Goal: Task Accomplishment & Management: Manage account settings

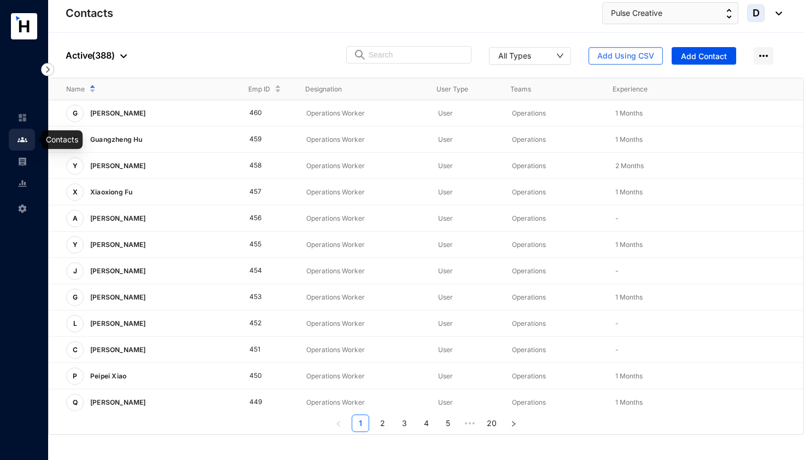
click at [28, 141] on link at bounding box center [31, 139] width 27 height 11
click at [20, 141] on img at bounding box center [23, 140] width 10 height 10
click at [615, 52] on span "Add Using CSV" at bounding box center [626, 55] width 57 height 11
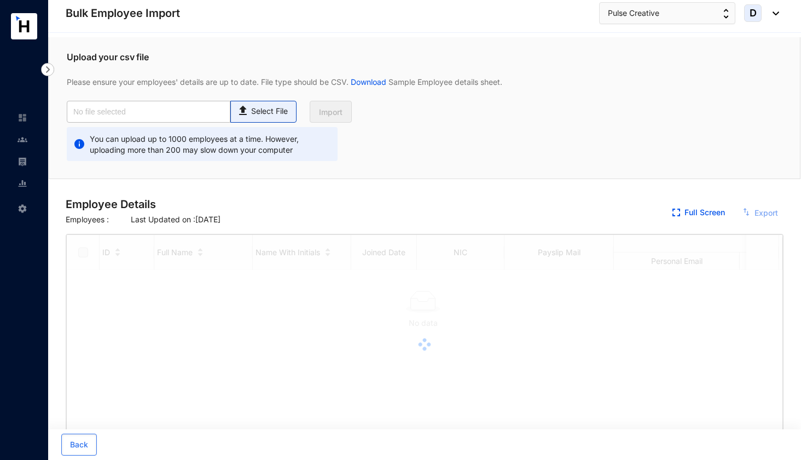
checkbox input "true"
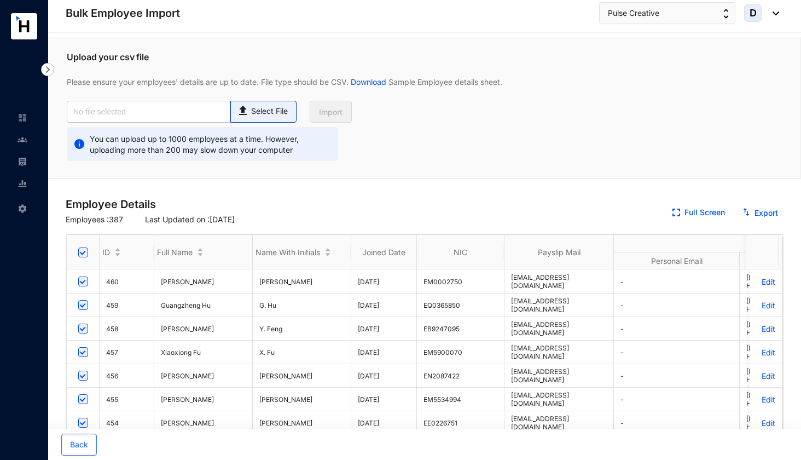
click at [271, 109] on p "Select File" at bounding box center [269, 111] width 37 height 11
click at [0, 0] on input "Select File" at bounding box center [0, 0] width 0 height 0
type input "Pulse Emp Data Base_Aug.csv"
click at [334, 111] on span "Import" at bounding box center [331, 112] width 24 height 11
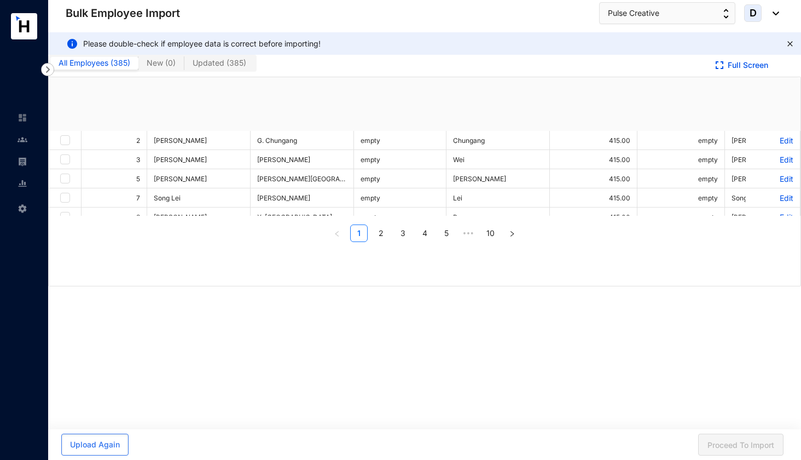
checkbox input "true"
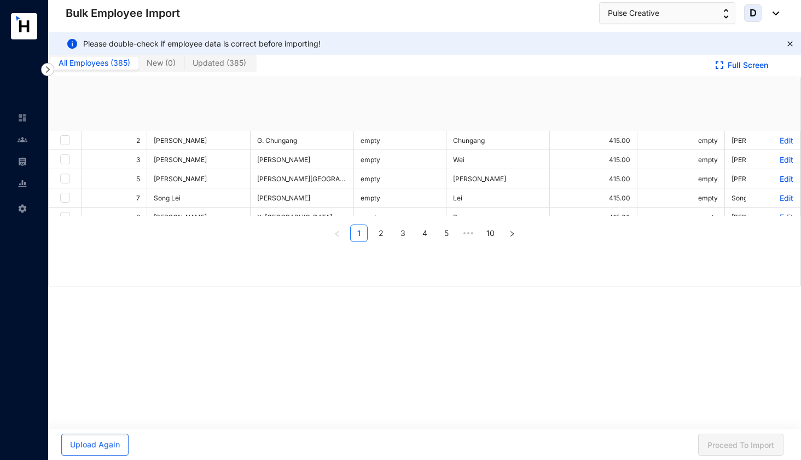
checkbox input "true"
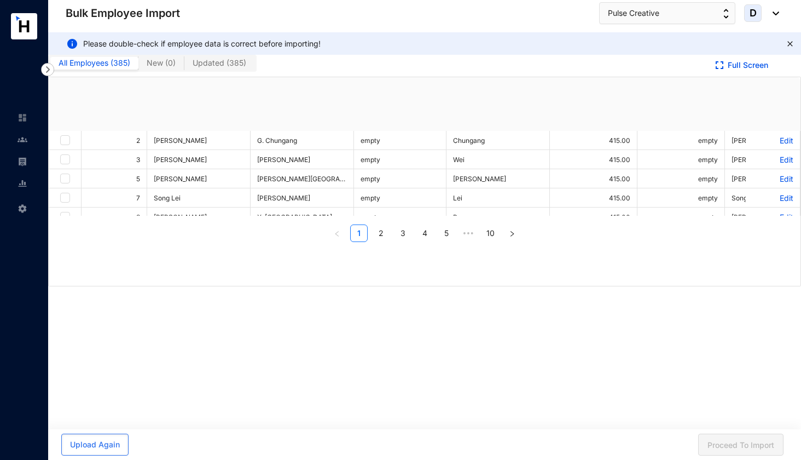
checkbox input "true"
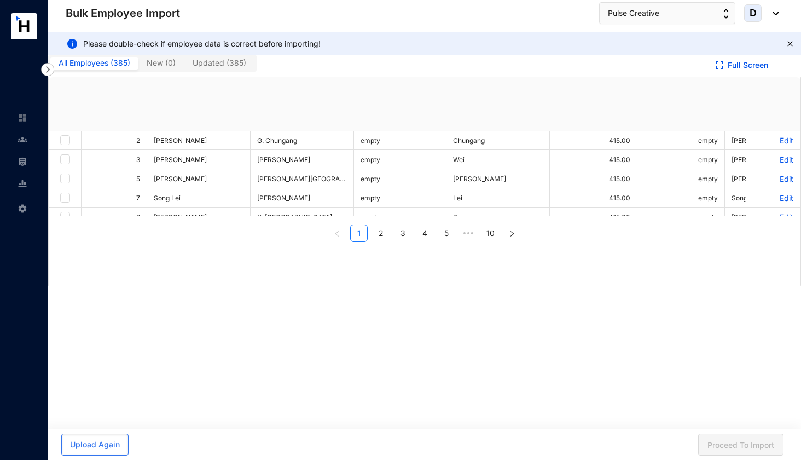
checkbox input "true"
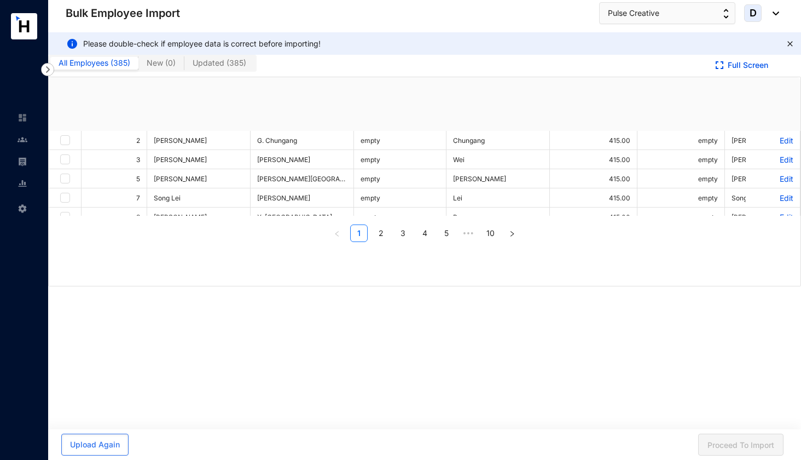
checkbox input "true"
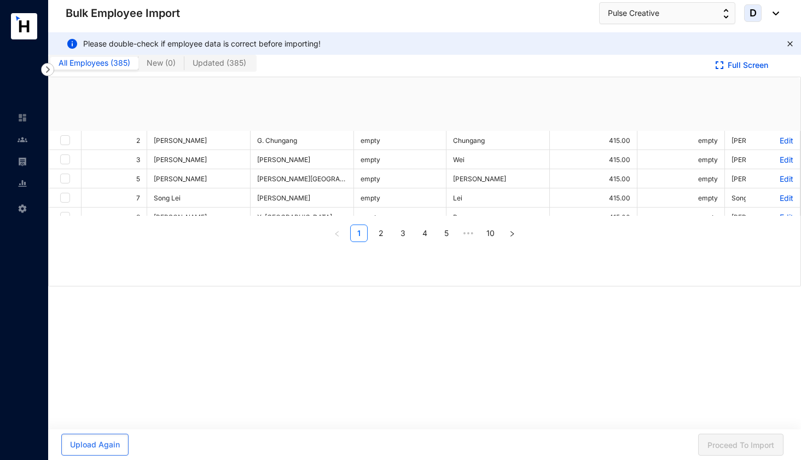
checkbox input "true"
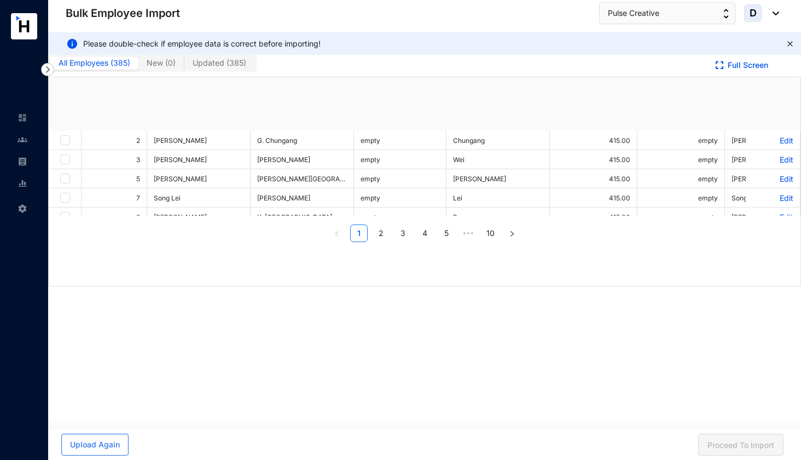
checkbox input "true"
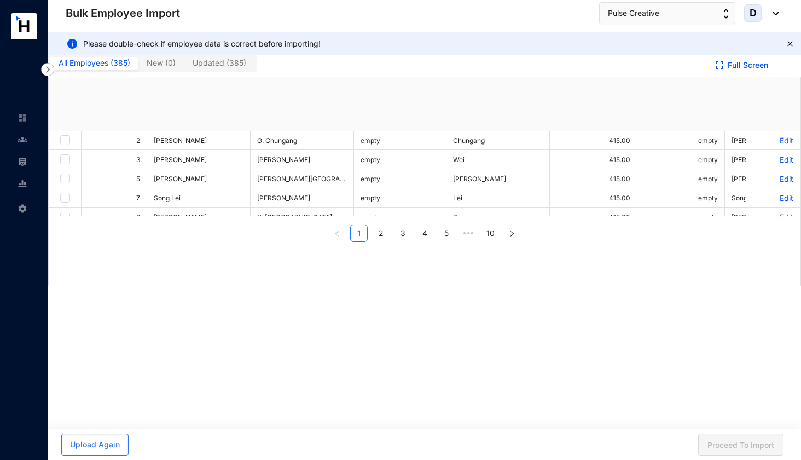
checkbox input "true"
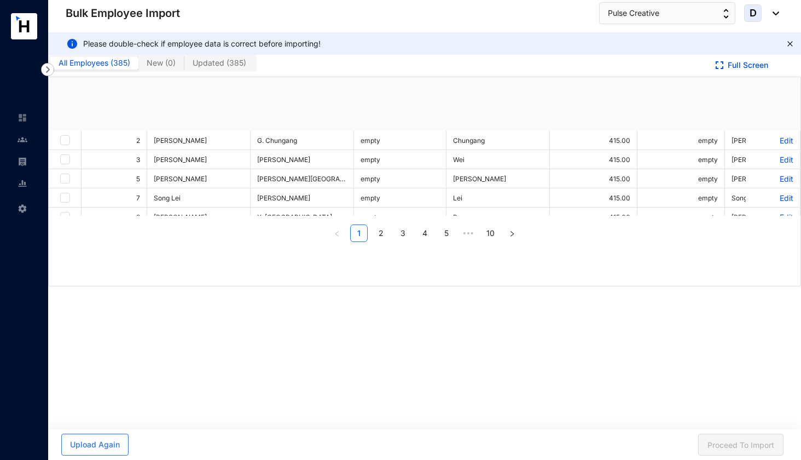
checkbox input "true"
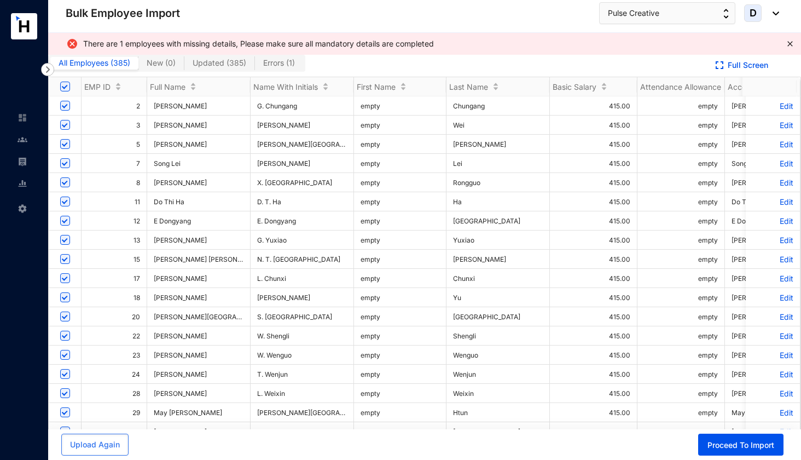
click at [287, 61] on span "Errors ( 1 )" at bounding box center [279, 62] width 32 height 9
click at [255, 66] on input "Errors ( 1 )" at bounding box center [255, 66] width 0 height 0
checkbox input "false"
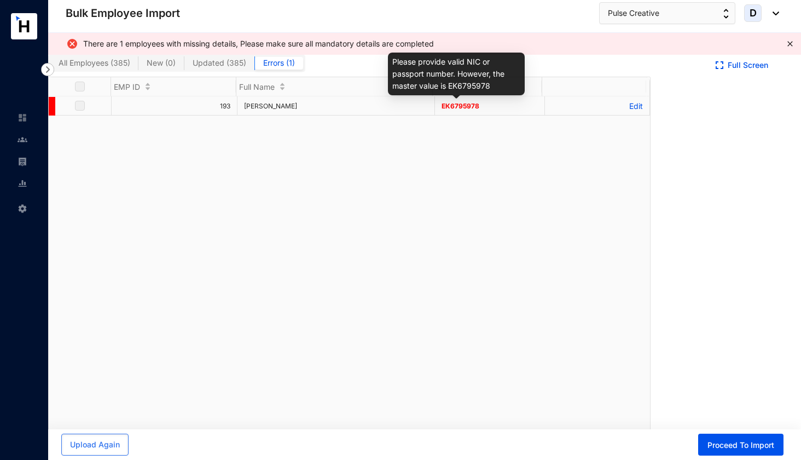
click at [449, 106] on span "ЕК6795978" at bounding box center [461, 106] width 38 height 8
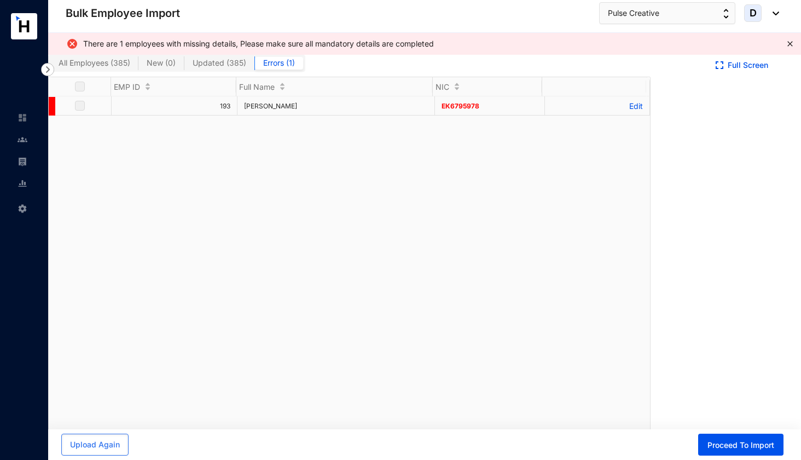
click at [632, 105] on p "Edit" at bounding box center [597, 105] width 91 height 9
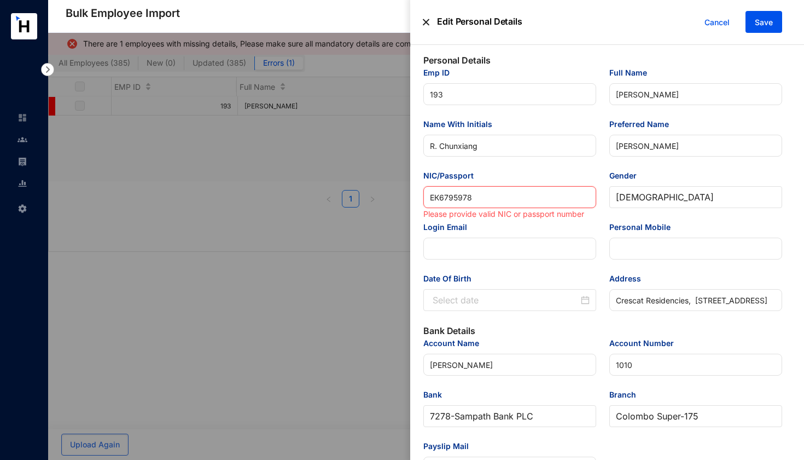
drag, startPoint x: 482, startPoint y: 198, endPoint x: 405, endPoint y: 189, distance: 77.7
click at [405, 459] on div "Edit Personal Details Cancel Save Personal Details Emp ID 193 Full Name [PERSON…" at bounding box center [402, 460] width 804 height 0
type input "EK67"
click at [465, 200] on input "EK67" at bounding box center [510, 197] width 173 height 22
type input "EK6795978"
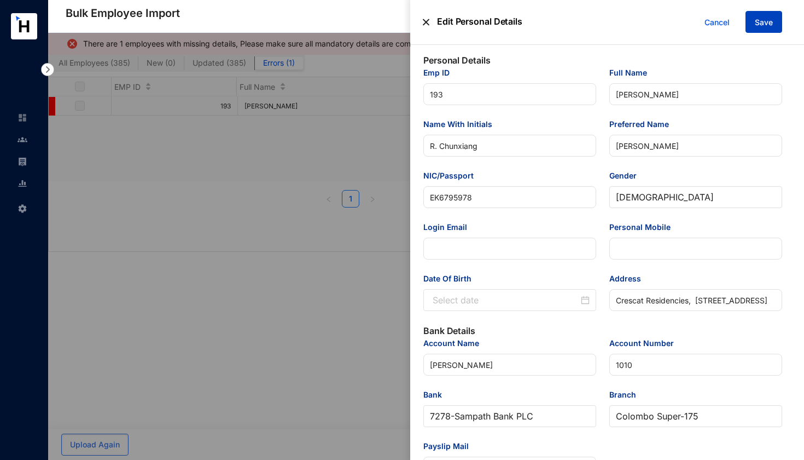
click at [767, 22] on span "Save" at bounding box center [764, 22] width 18 height 11
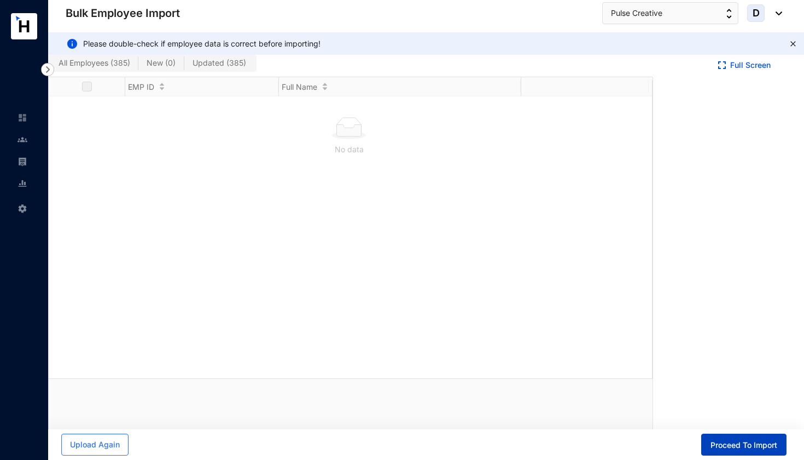
click at [767, 449] on span "Proceed To Import" at bounding box center [744, 444] width 67 height 11
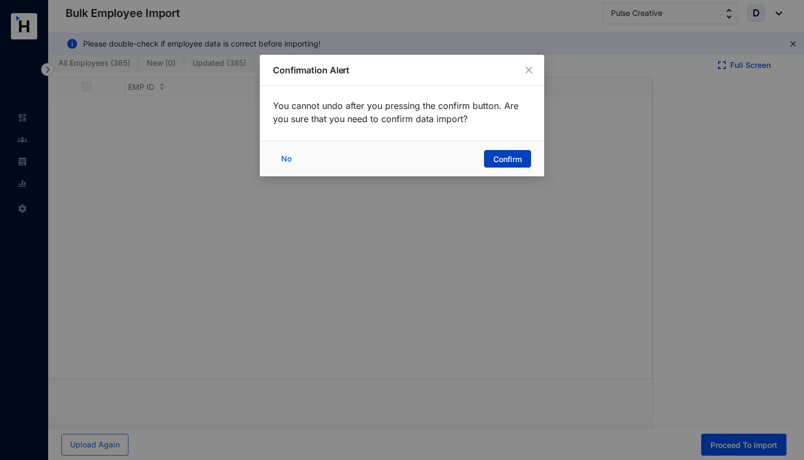
click at [496, 160] on span "Confirm" at bounding box center [508, 159] width 28 height 11
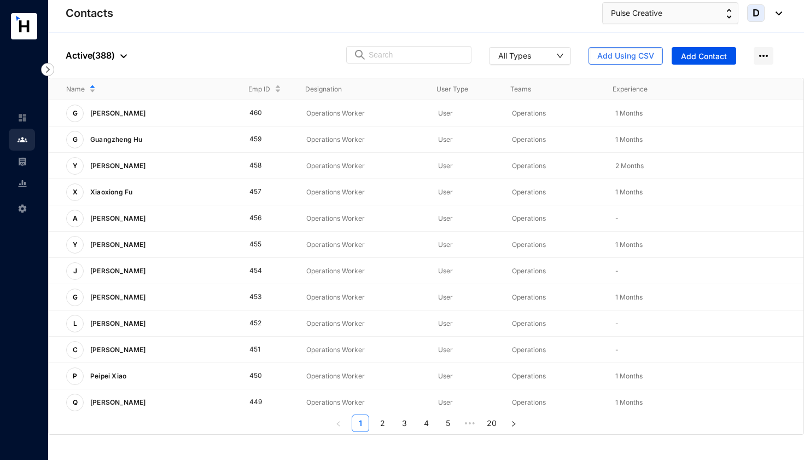
click at [21, 159] on img at bounding box center [23, 162] width 10 height 10
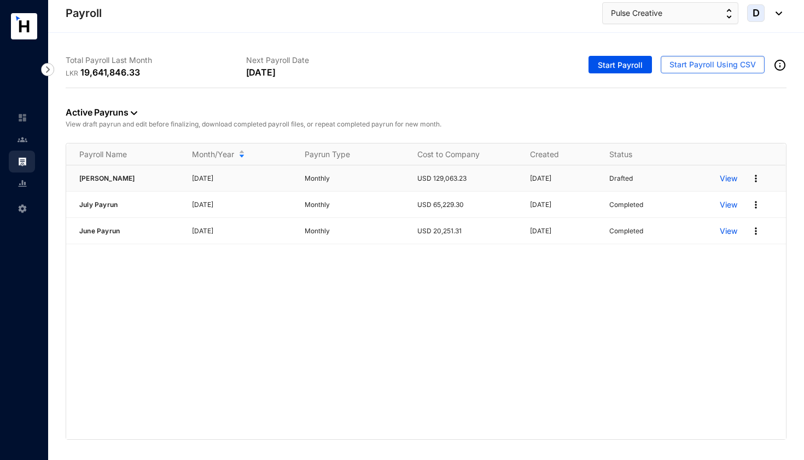
click at [728, 177] on p "View" at bounding box center [729, 178] width 18 height 11
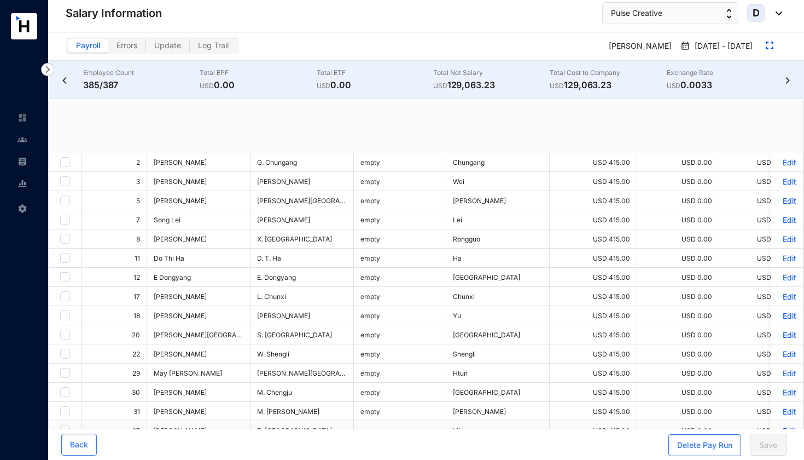
checkbox input "true"
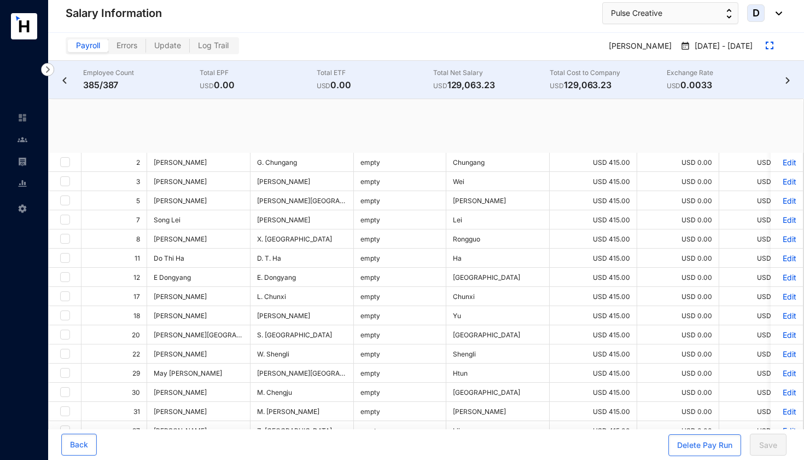
checkbox input "true"
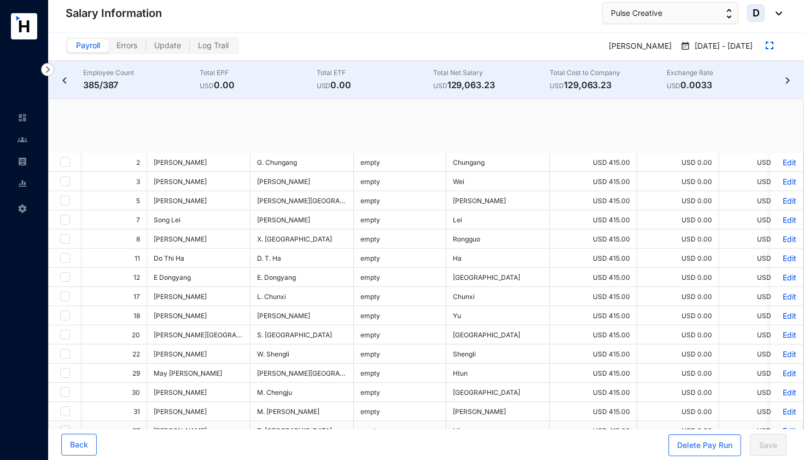
checkbox input "true"
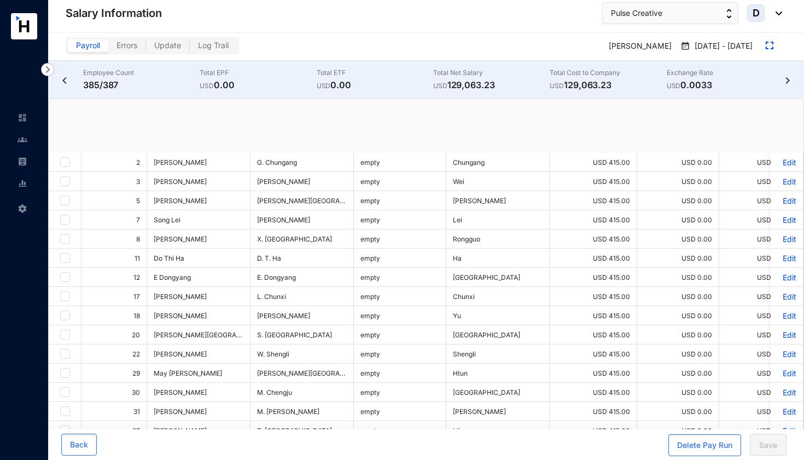
checkbox input "true"
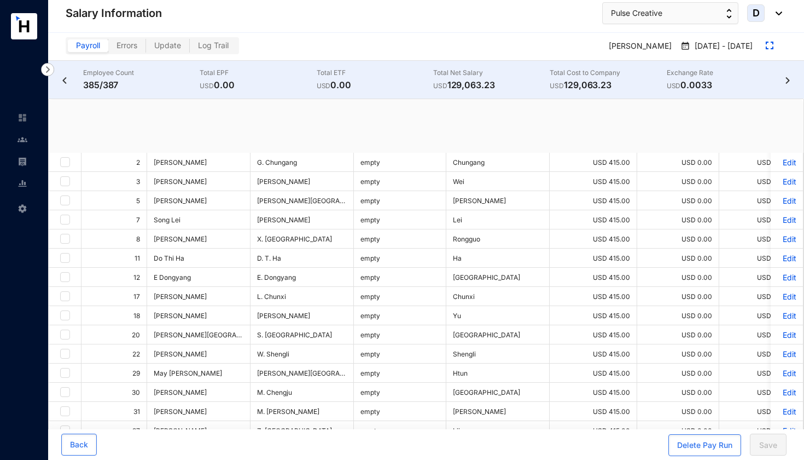
checkbox input "true"
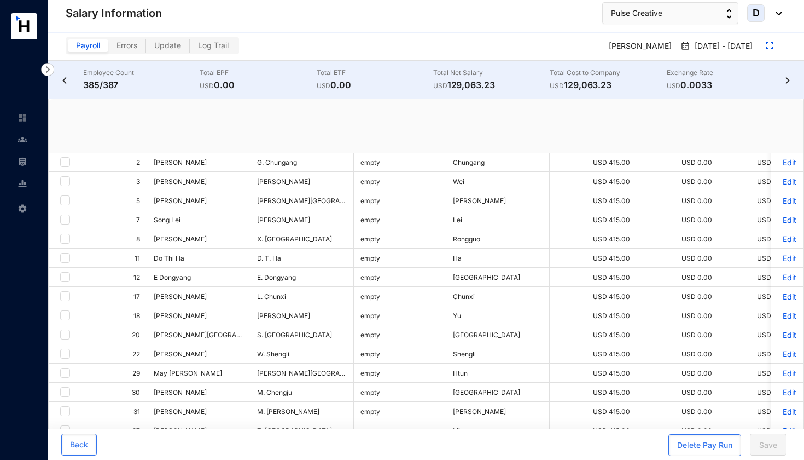
checkbox input "true"
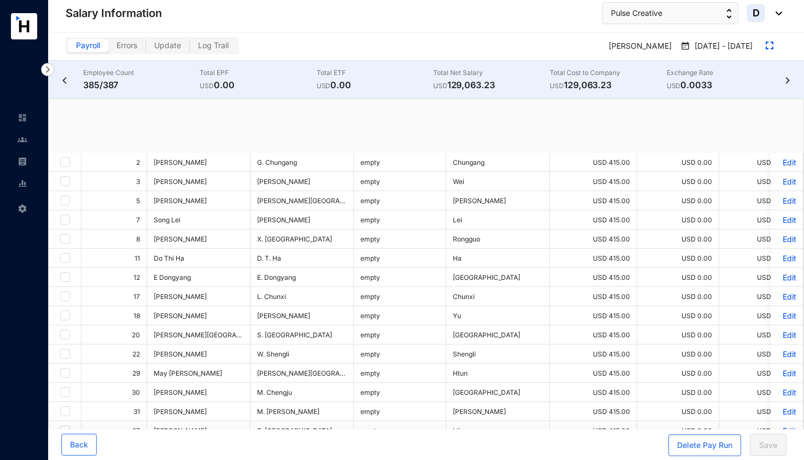
checkbox input "true"
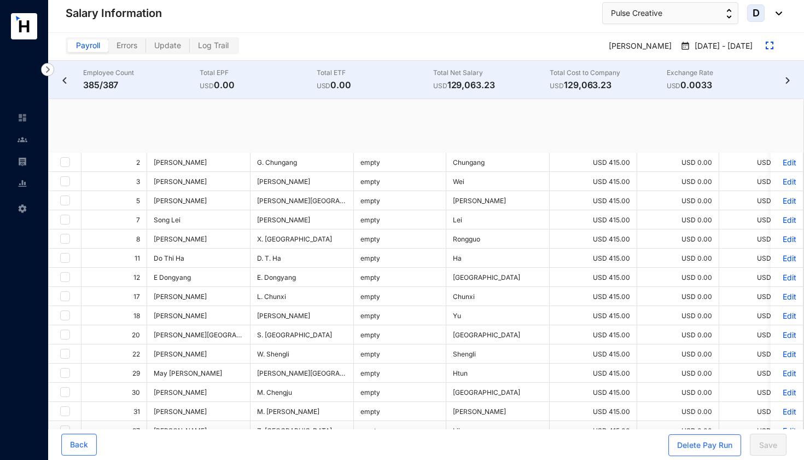
checkbox input "true"
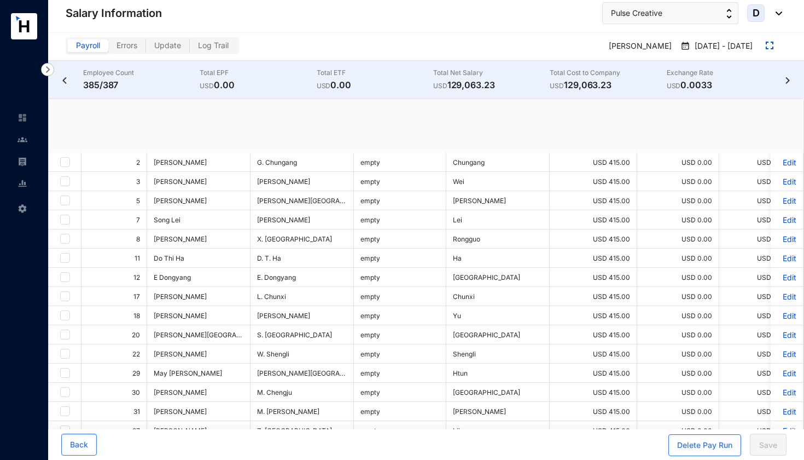
checkbox input "true"
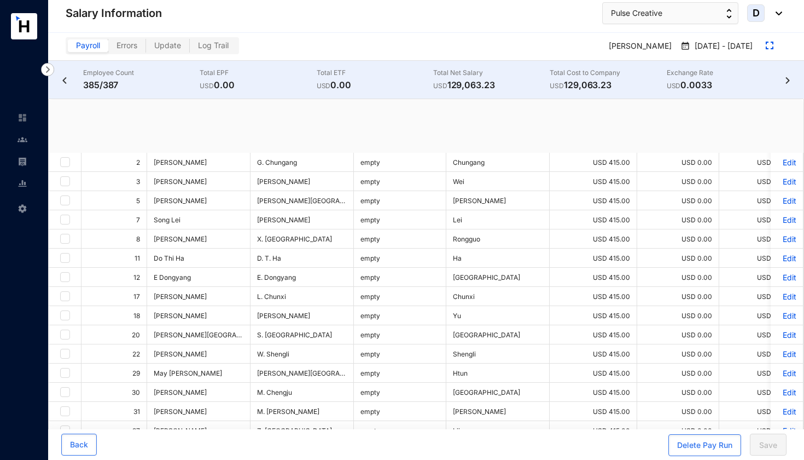
checkbox input "true"
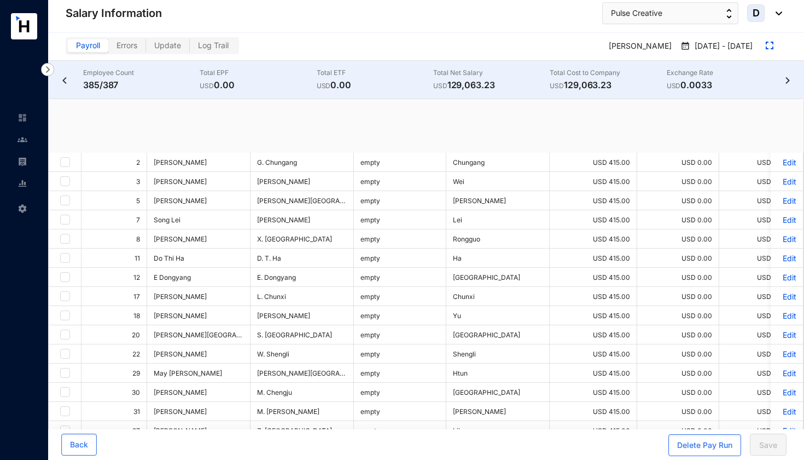
checkbox input "true"
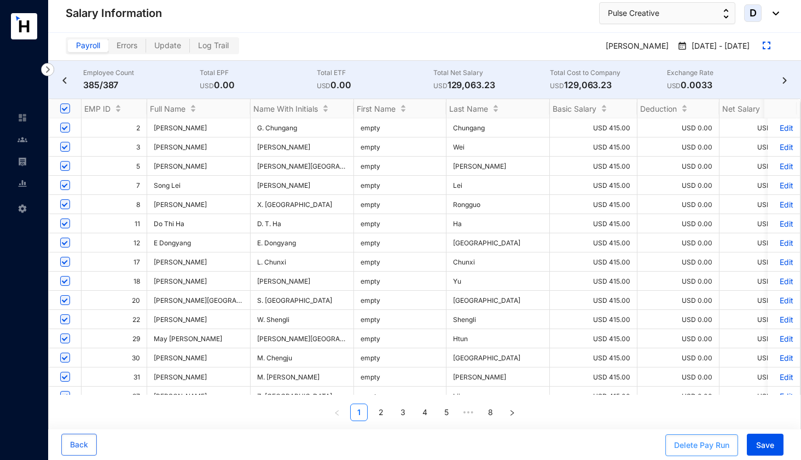
click at [685, 444] on div "Delete Pay Run" at bounding box center [701, 444] width 55 height 11
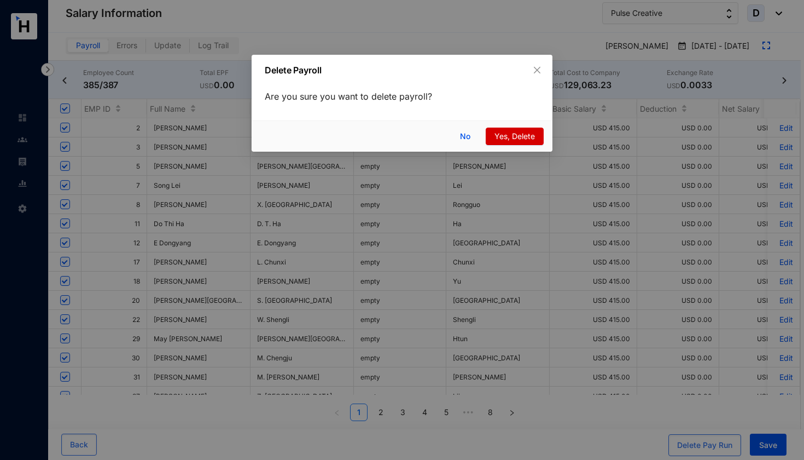
click at [511, 137] on span "Yes, Delete" at bounding box center [515, 136] width 40 height 12
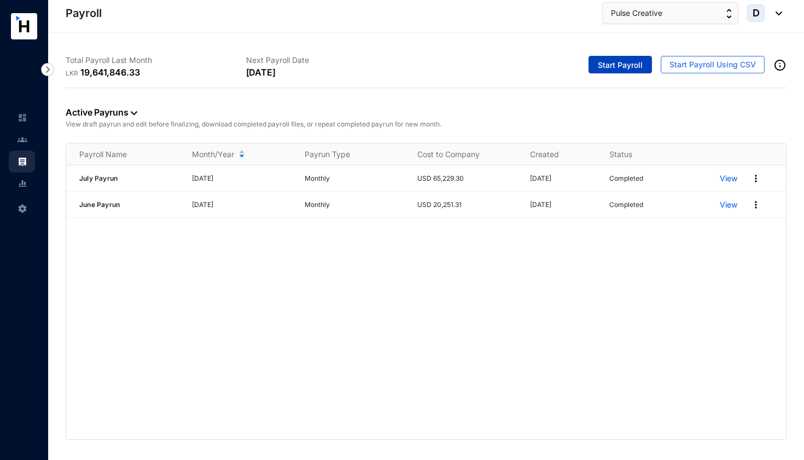
click at [605, 65] on span "Start Payroll" at bounding box center [620, 65] width 45 height 11
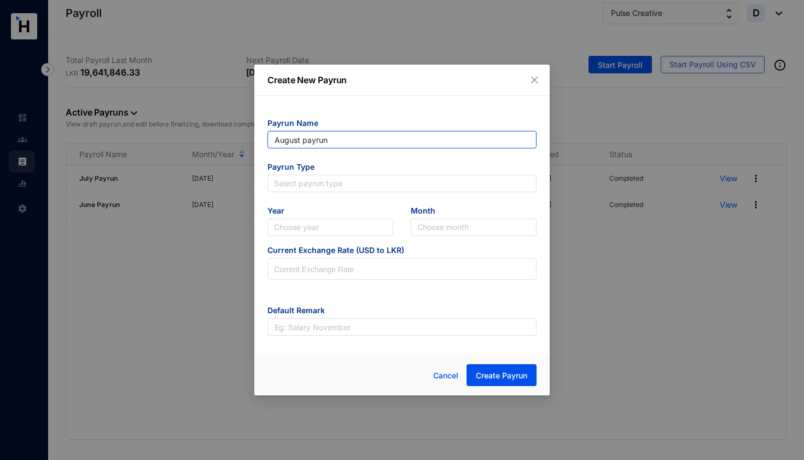
click at [305, 140] on input "August payrun" at bounding box center [402, 140] width 269 height 18
type input "[PERSON_NAME]"
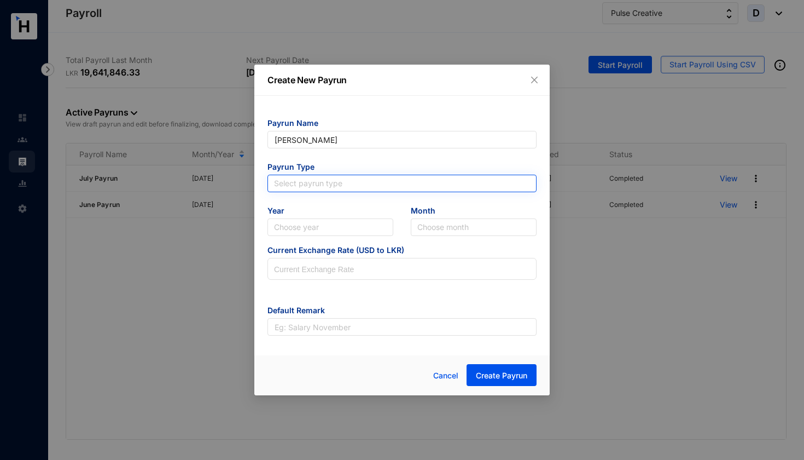
type input "[PERSON_NAME]"
click at [328, 183] on input "search" at bounding box center [402, 183] width 256 height 16
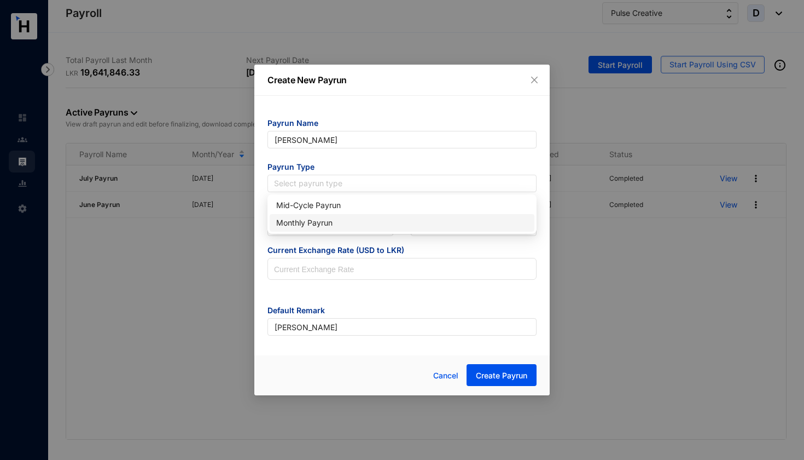
click at [321, 224] on div "Monthly Payrun" at bounding box center [402, 223] width 252 height 12
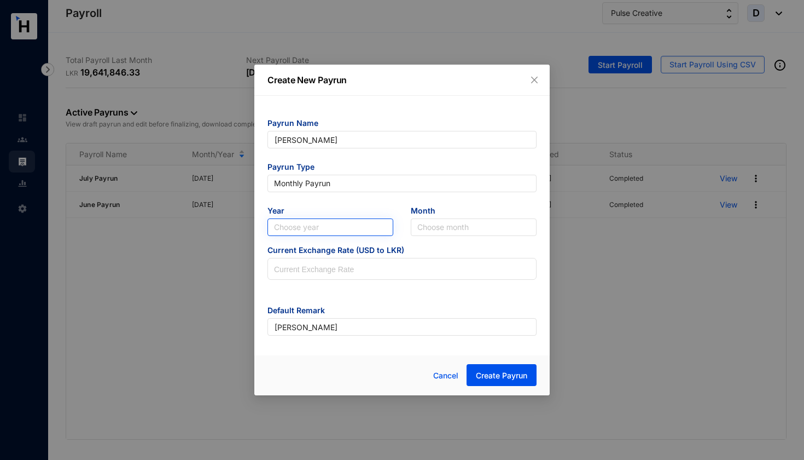
click at [319, 227] on input "search" at bounding box center [330, 227] width 113 height 16
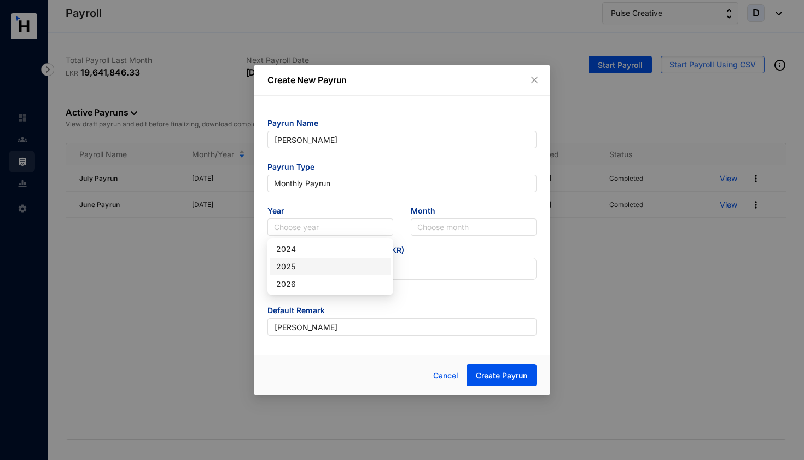
click at [315, 267] on div "2025" at bounding box center [330, 266] width 108 height 12
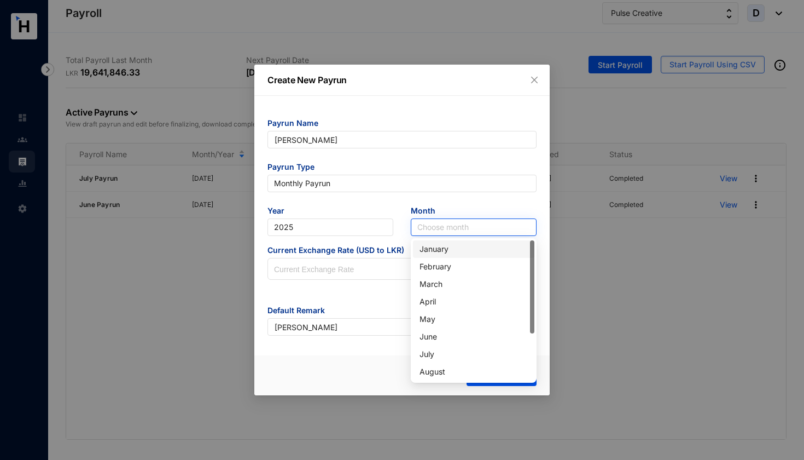
click at [436, 228] on input "search" at bounding box center [474, 227] width 113 height 16
click at [440, 374] on div "August" at bounding box center [474, 372] width 108 height 12
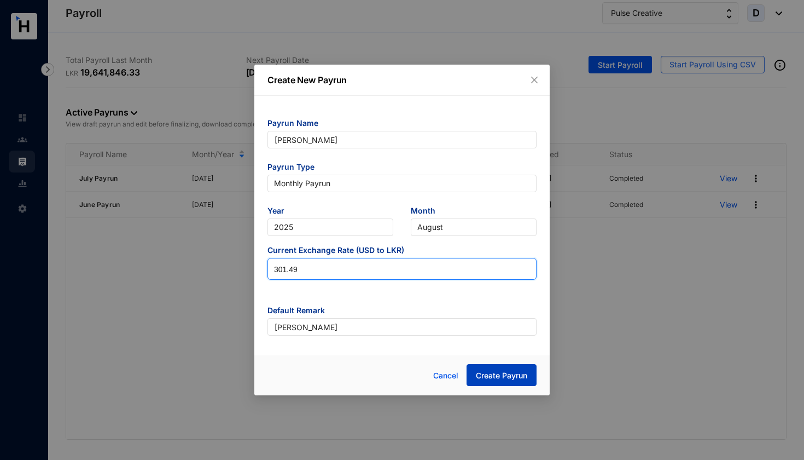
type input "301.49"
click at [495, 375] on span "Create Payrun" at bounding box center [501, 375] width 51 height 11
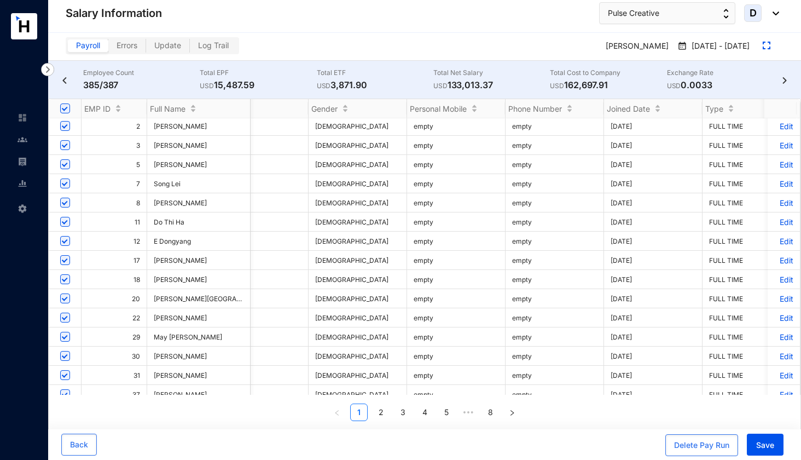
scroll to position [2, 2077]
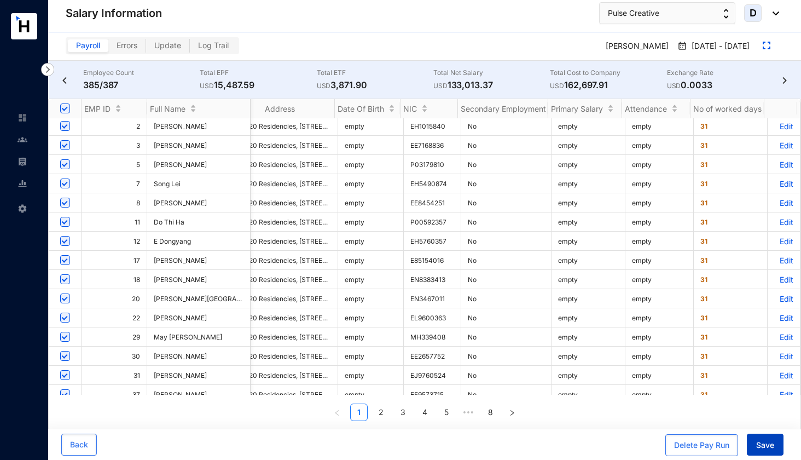
click at [769, 444] on span "Save" at bounding box center [765, 444] width 18 height 11
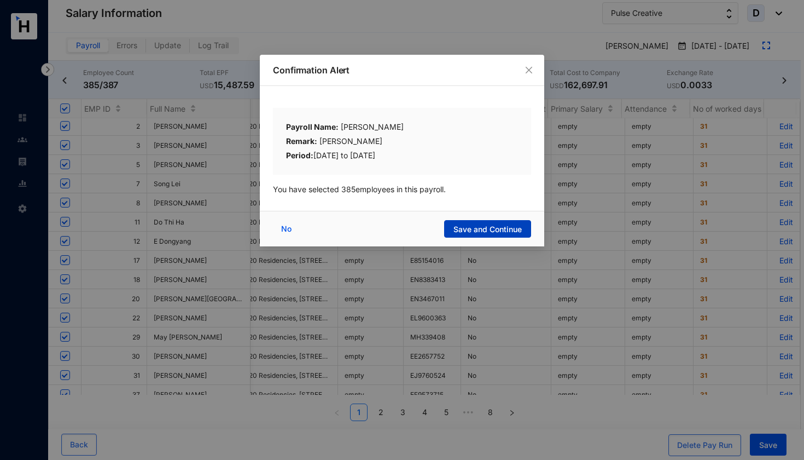
click at [490, 231] on span "Save and Continue" at bounding box center [488, 229] width 68 height 11
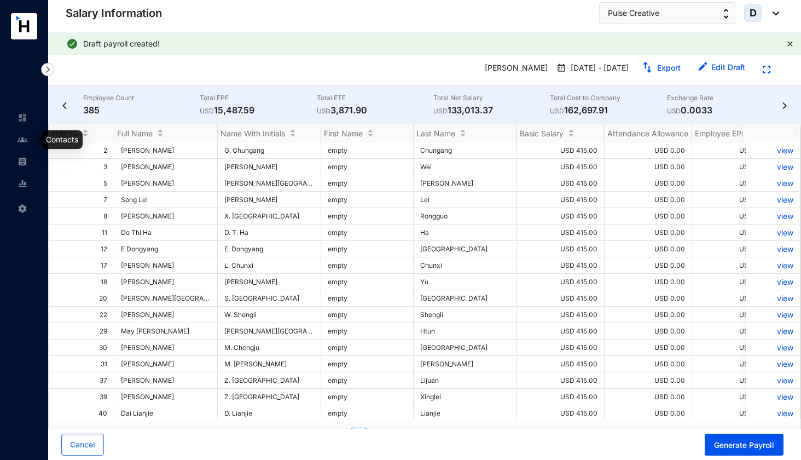
click at [26, 138] on img at bounding box center [23, 140] width 10 height 10
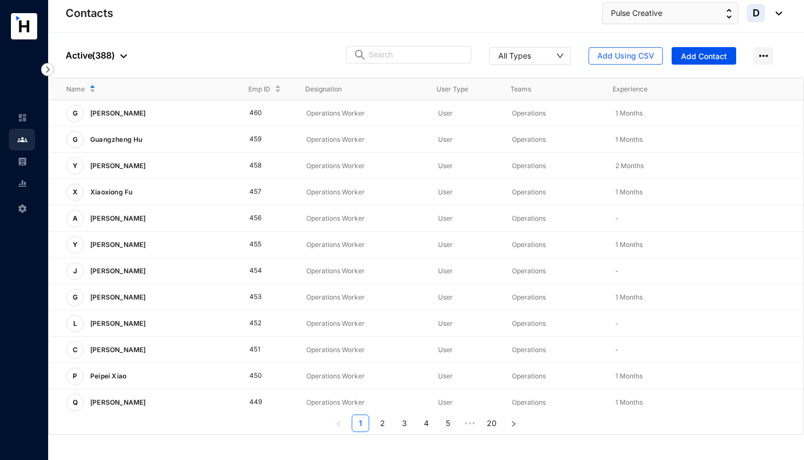
click at [106, 55] on p "Active ( 388 )" at bounding box center [96, 55] width 61 height 13
click at [102, 109] on span "Archived" at bounding box center [120, 110] width 92 height 12
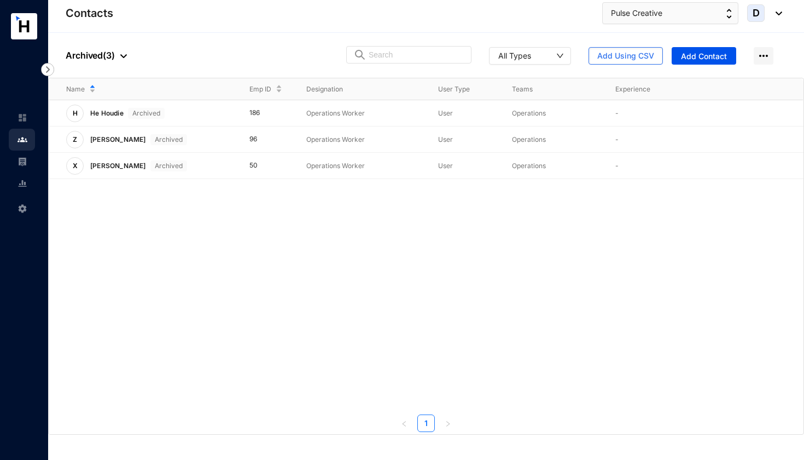
click at [107, 55] on p "Archived ( 3 )" at bounding box center [96, 55] width 61 height 13
click at [108, 92] on span "Active" at bounding box center [120, 92] width 92 height 12
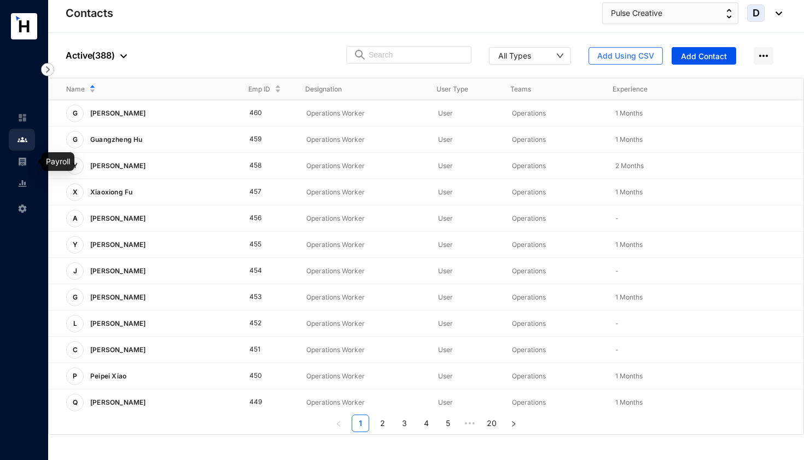
click at [25, 161] on img at bounding box center [23, 162] width 10 height 10
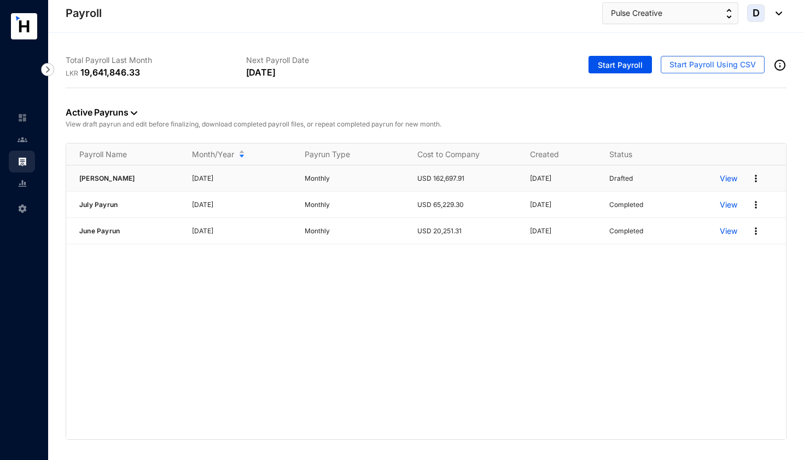
click at [732, 178] on p "View" at bounding box center [729, 178] width 18 height 11
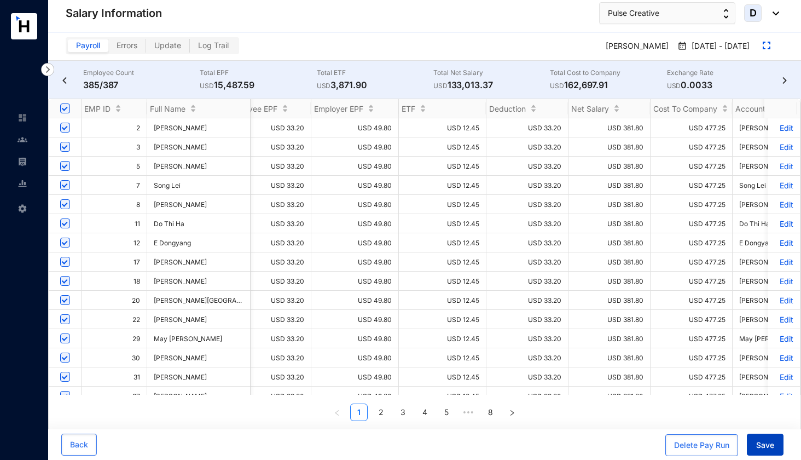
click at [772, 444] on span "Save" at bounding box center [765, 444] width 18 height 11
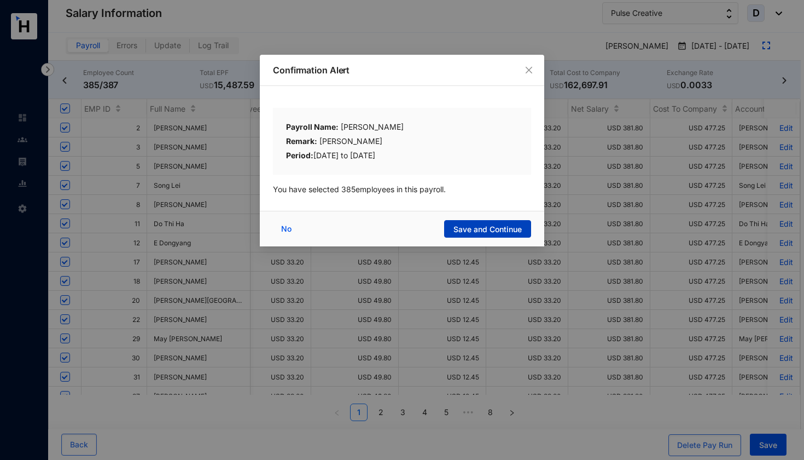
click at [495, 231] on span "Save and Continue" at bounding box center [488, 229] width 68 height 11
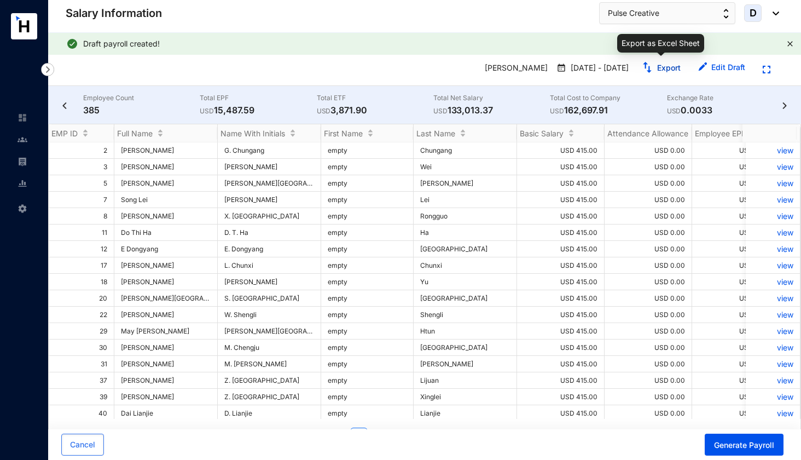
click at [656, 69] on button "Export" at bounding box center [661, 68] width 56 height 18
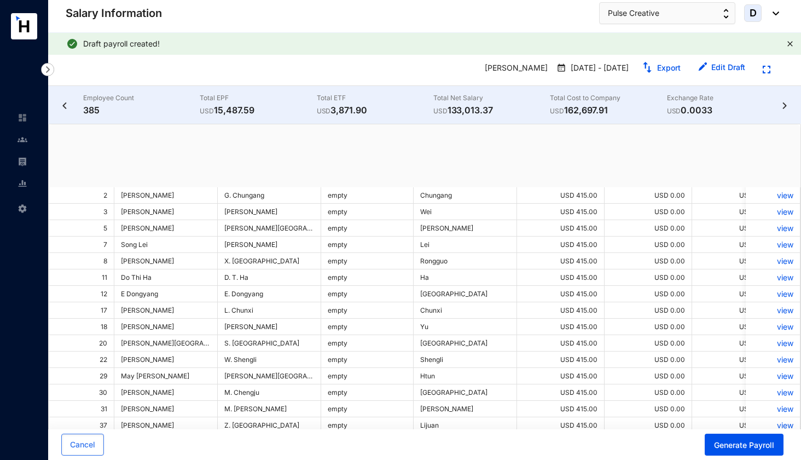
click at [23, 140] on img at bounding box center [23, 140] width 10 height 10
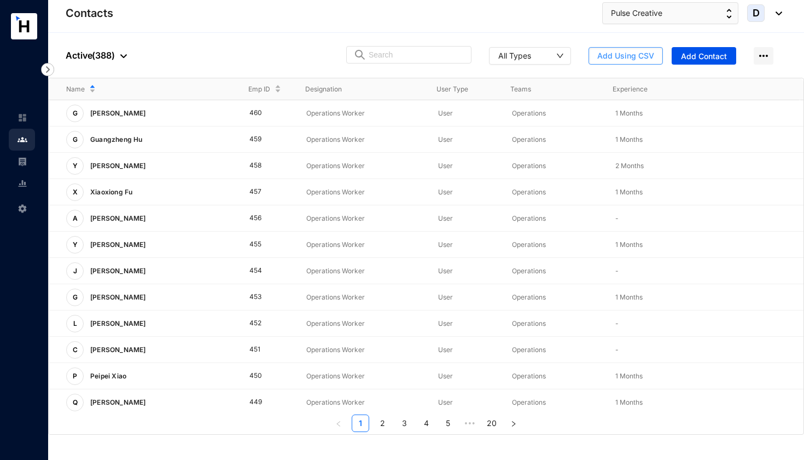
click at [619, 60] on span "Add Using CSV" at bounding box center [626, 55] width 57 height 11
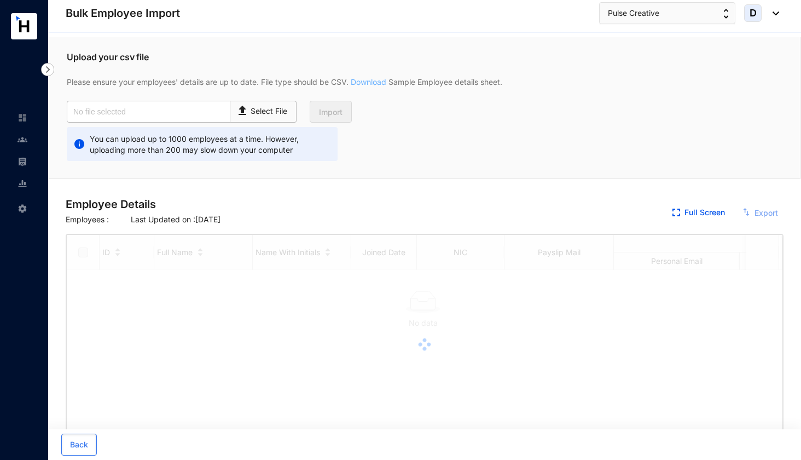
click at [366, 83] on link "Download" at bounding box center [369, 81] width 40 height 9
checkbox input "true"
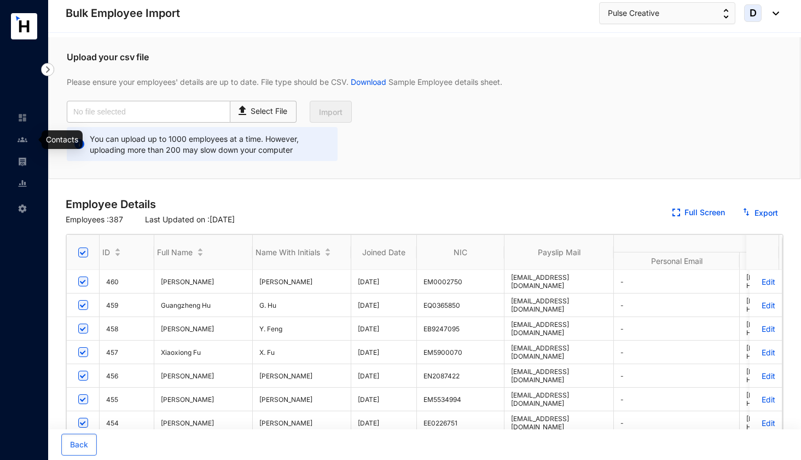
click at [21, 142] on img at bounding box center [23, 140] width 10 height 10
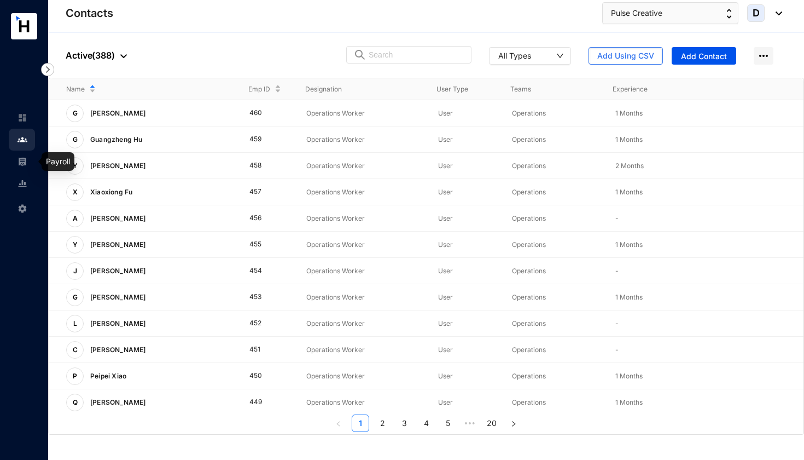
click at [21, 161] on img at bounding box center [23, 162] width 10 height 10
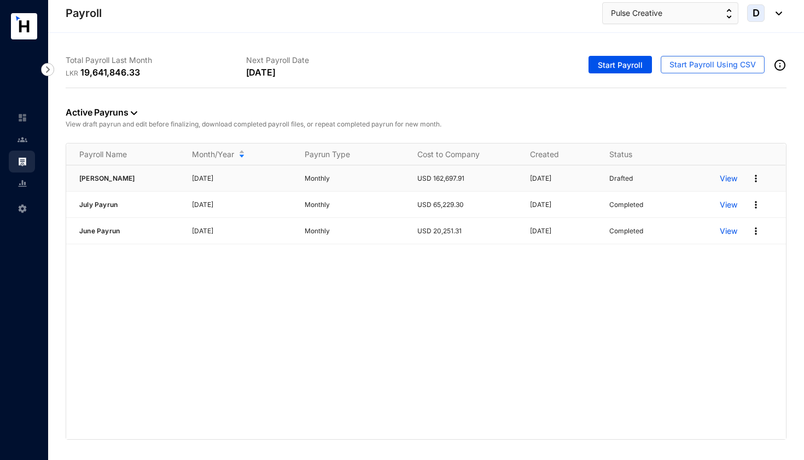
click at [757, 180] on img at bounding box center [756, 178] width 11 height 11
click at [732, 200] on p "Delete" at bounding box center [713, 201] width 77 height 19
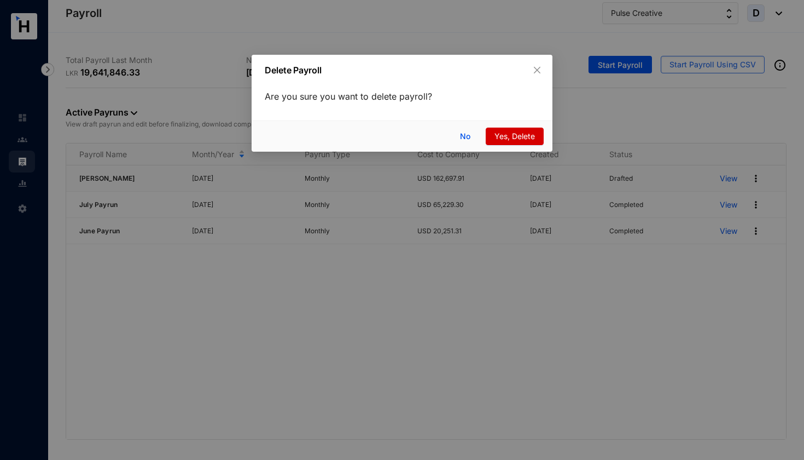
click at [500, 136] on span "Yes, Delete" at bounding box center [515, 136] width 40 height 12
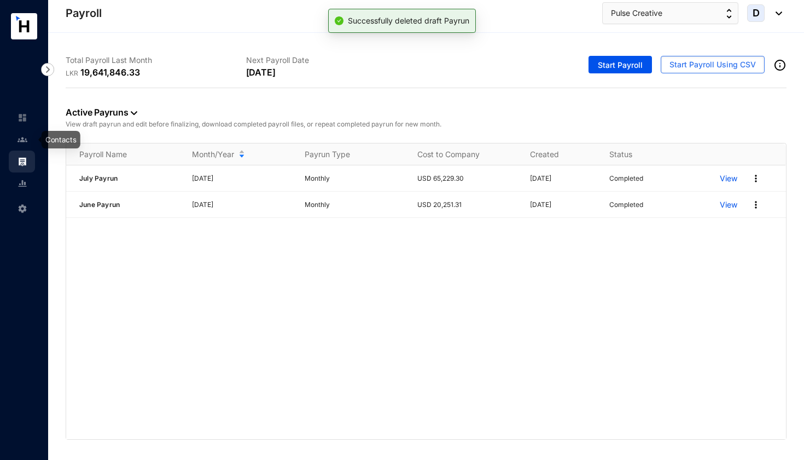
click at [20, 138] on img at bounding box center [23, 140] width 10 height 10
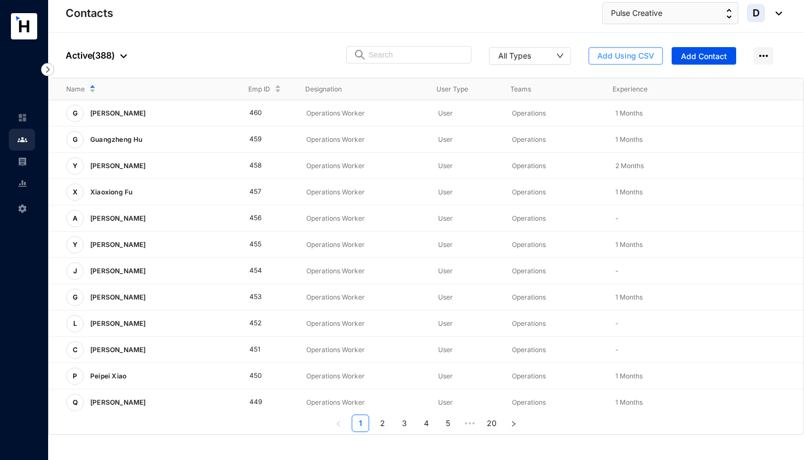
click at [632, 57] on span "Add Using CSV" at bounding box center [626, 55] width 57 height 11
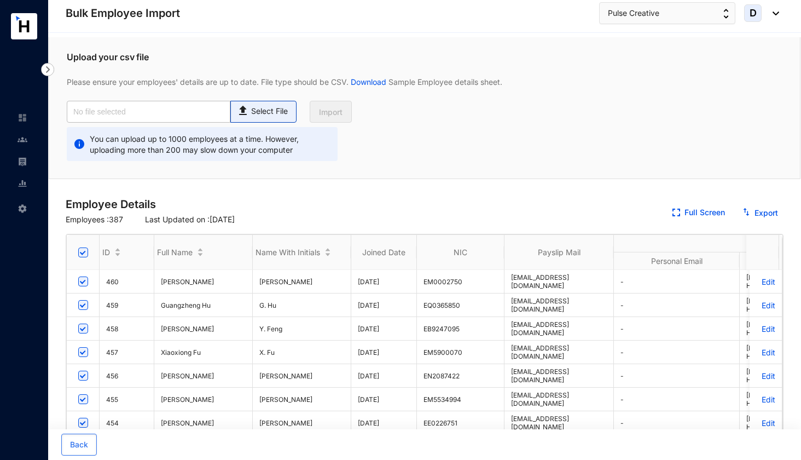
click at [256, 112] on p "Select File" at bounding box center [269, 111] width 37 height 11
click at [0, 0] on input "Select File" at bounding box center [0, 0] width 0 height 0
type input "Pulse Emp Data Base_Aug.csv"
click at [333, 109] on span "Import" at bounding box center [331, 112] width 24 height 11
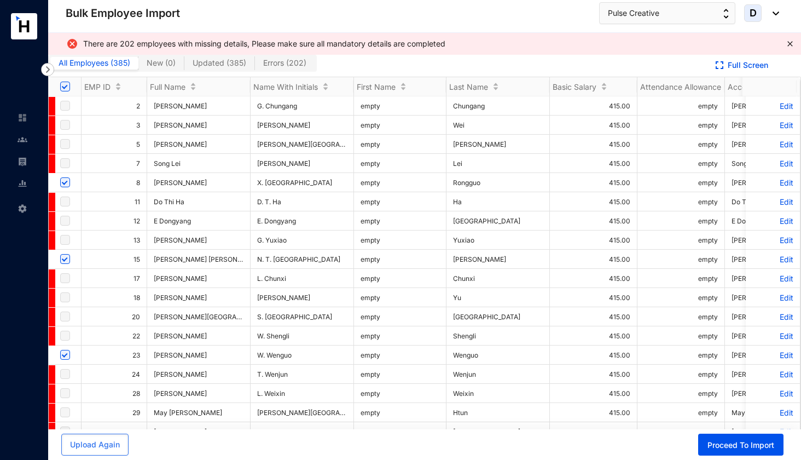
click at [300, 64] on span "Errors ( 202 )" at bounding box center [284, 62] width 43 height 9
click at [255, 66] on input "Errors ( 202 )" at bounding box center [255, 66] width 0 height 0
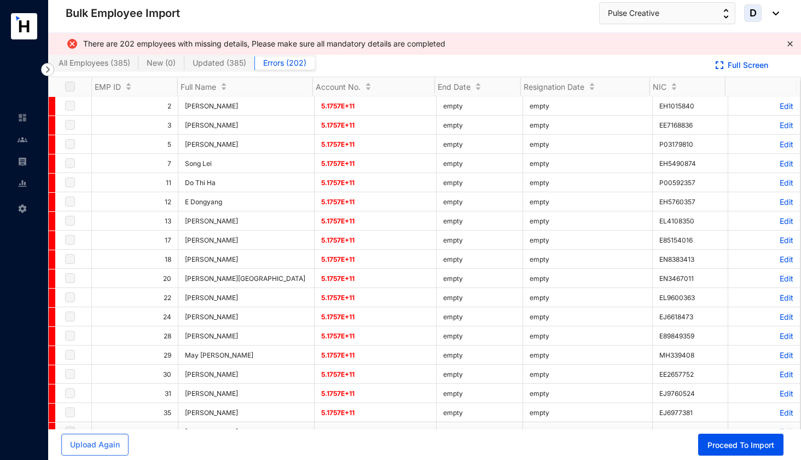
click at [113, 68] on label "All Employees ( 385 )" at bounding box center [94, 63] width 88 height 13
click at [50, 66] on input "All Employees ( 385 )" at bounding box center [50, 66] width 0 height 0
checkbox input "true"
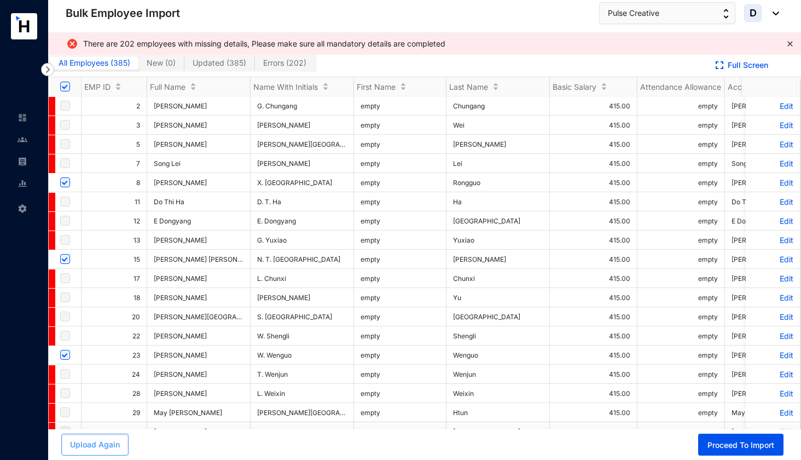
click at [99, 448] on span "Upload Again" at bounding box center [95, 444] width 50 height 11
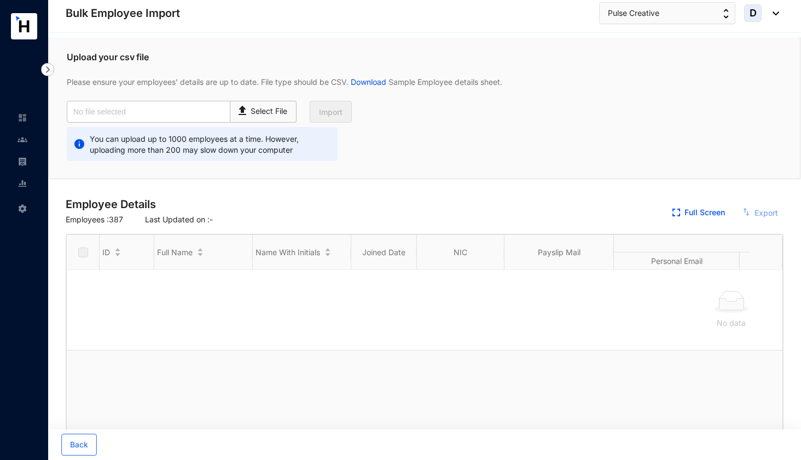
checkbox input "true"
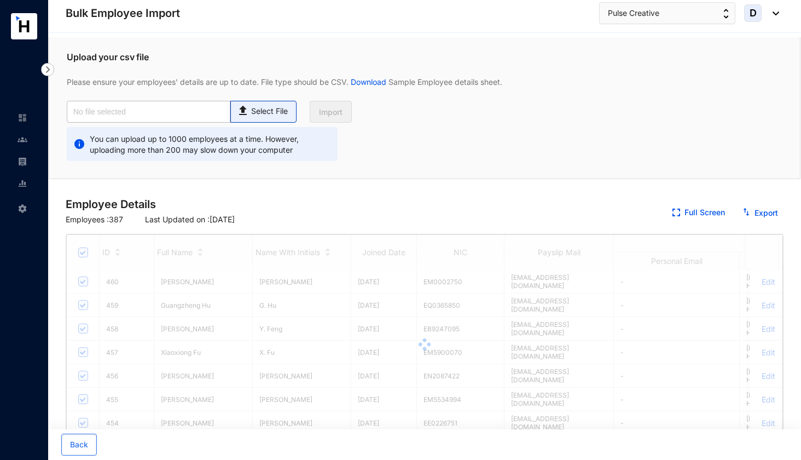
click at [256, 111] on p "Select File" at bounding box center [269, 111] width 37 height 11
click at [0, 0] on input "Select File" at bounding box center [0, 0] width 0 height 0
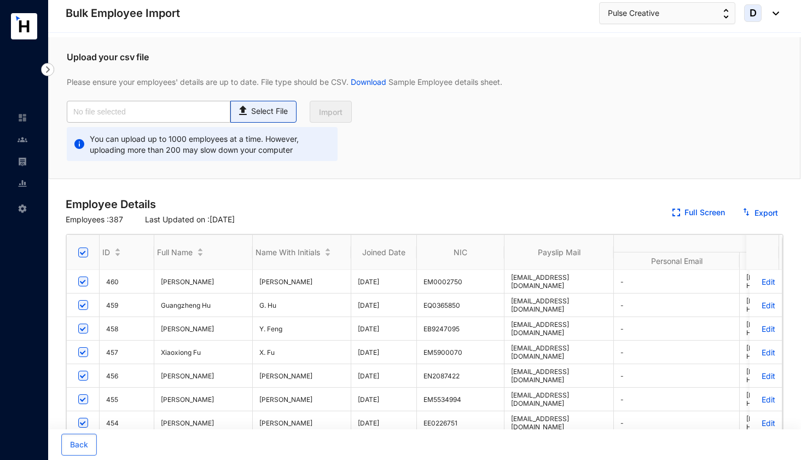
type input "Pulse Employee dataBase_Aug..csv"
click at [335, 108] on span "Import" at bounding box center [331, 112] width 24 height 11
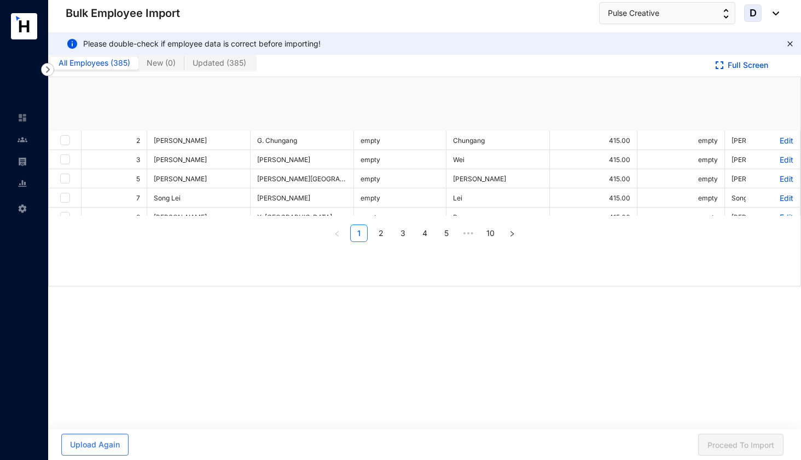
checkbox input "true"
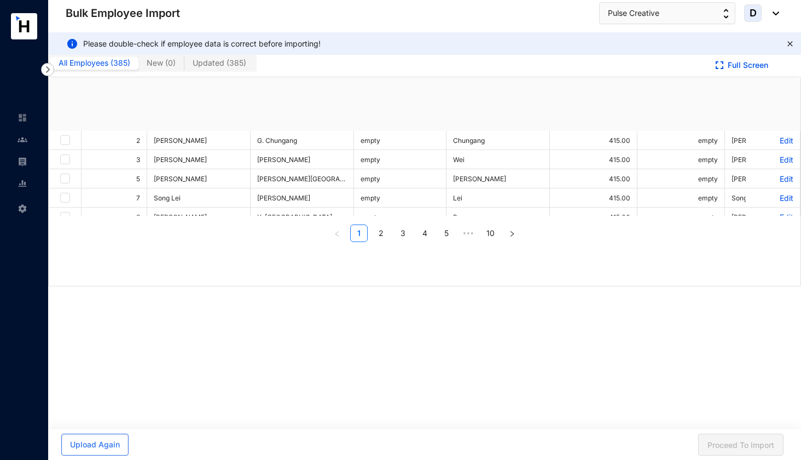
checkbox input "true"
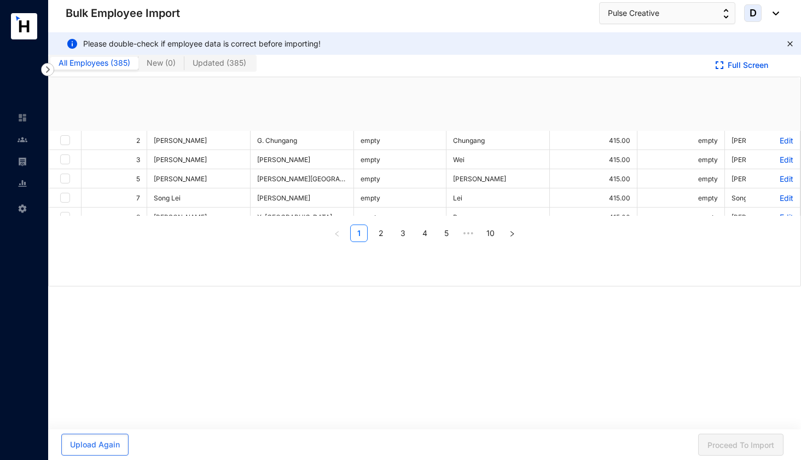
checkbox input "true"
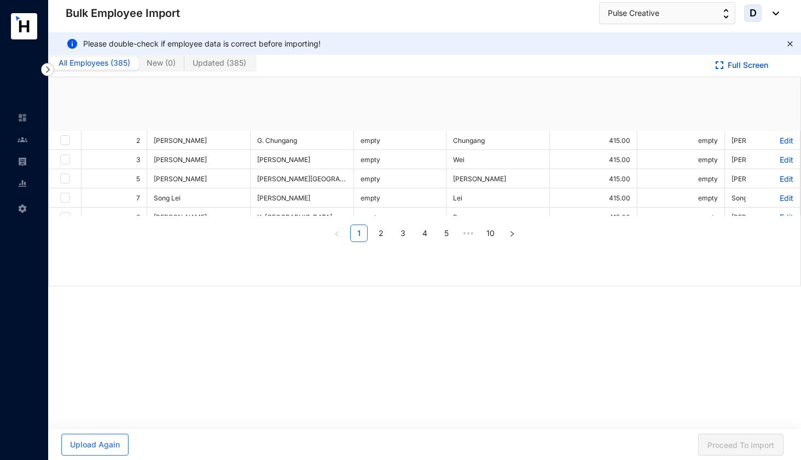
checkbox input "true"
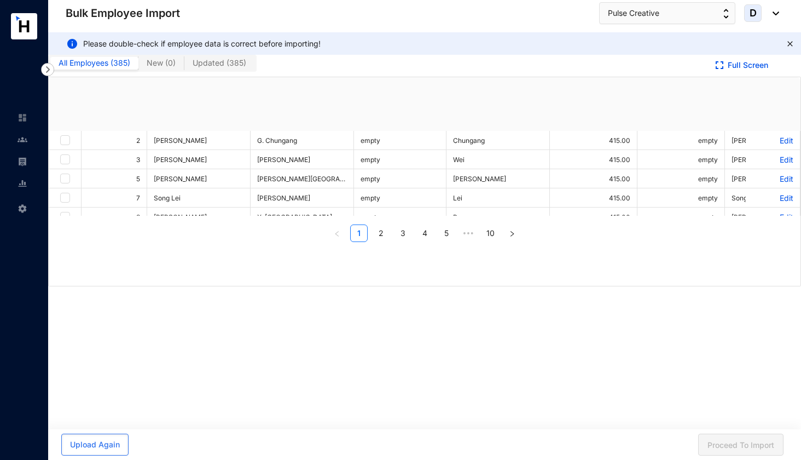
checkbox input "true"
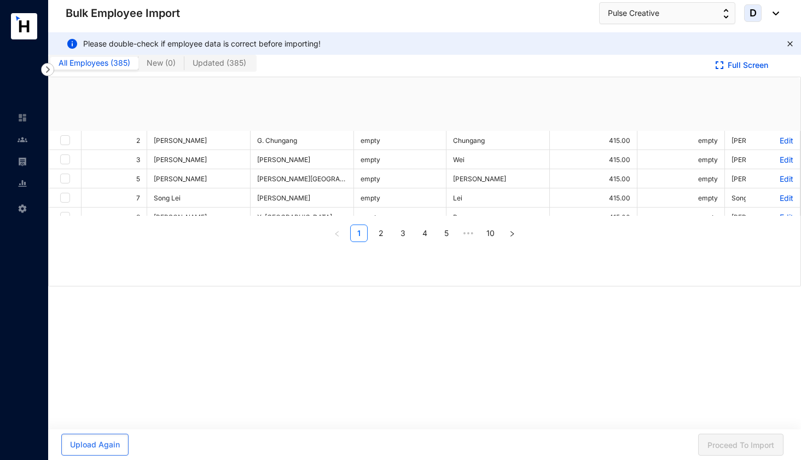
checkbox input "true"
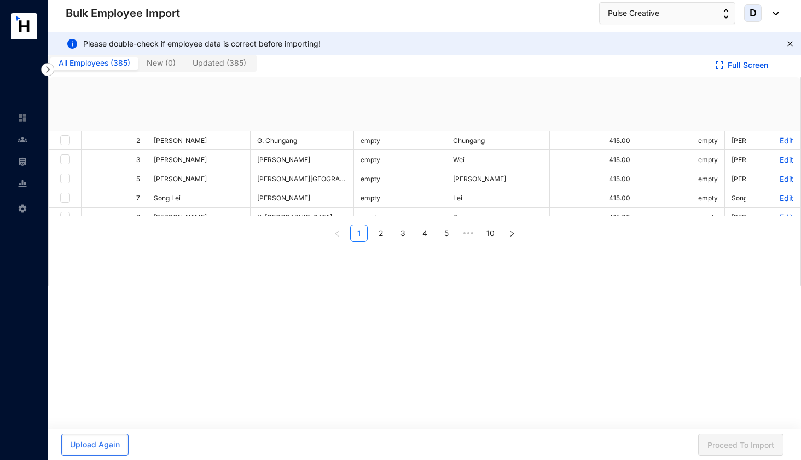
checkbox input "true"
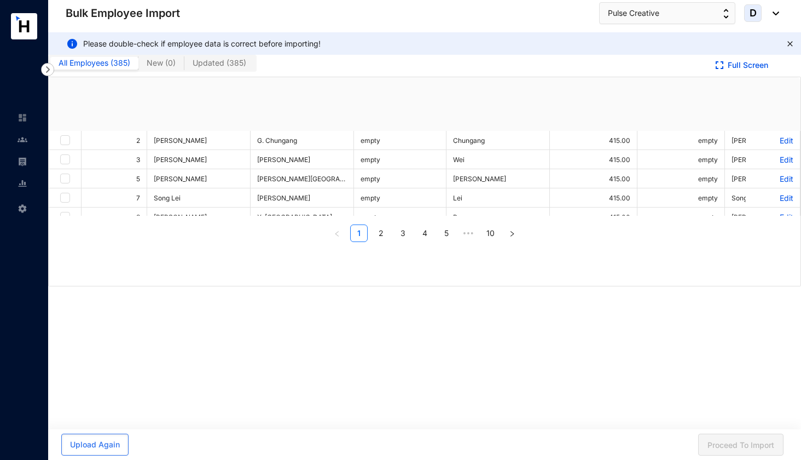
checkbox input "true"
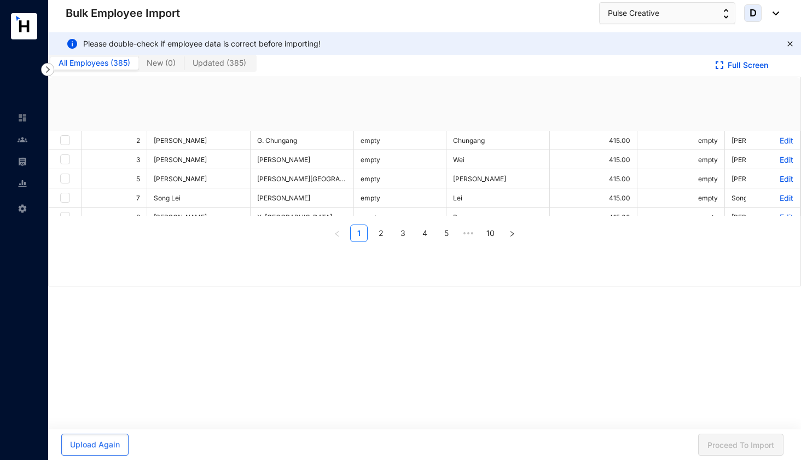
checkbox input "true"
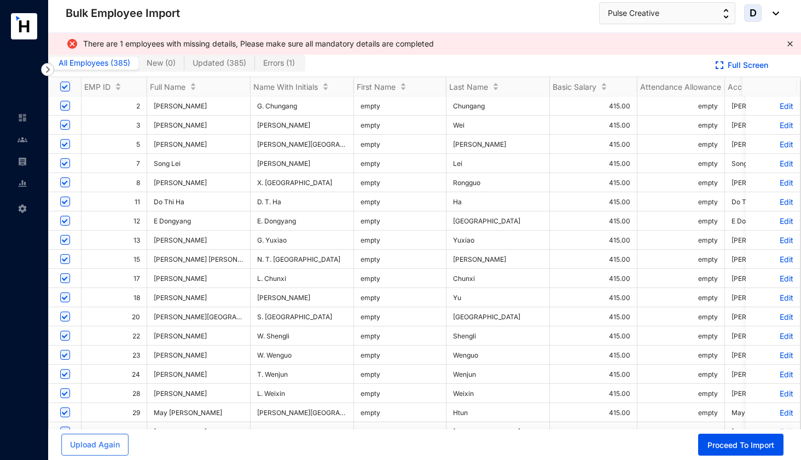
click at [288, 59] on span "Errors ( 1 )" at bounding box center [279, 62] width 32 height 9
click at [255, 66] on input "Errors ( 1 )" at bounding box center [255, 66] width 0 height 0
checkbox input "false"
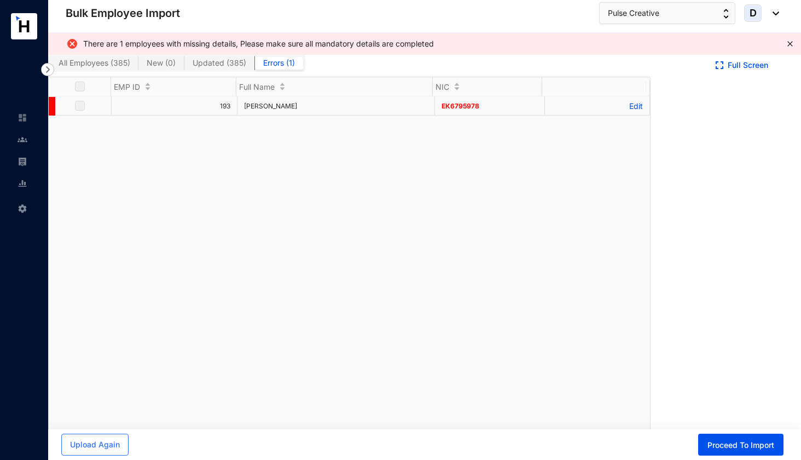
click at [626, 107] on p "Edit" at bounding box center [597, 105] width 91 height 9
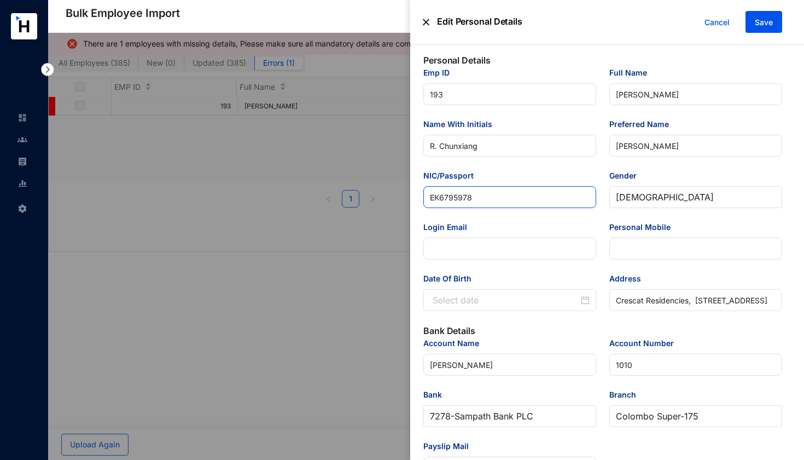
click at [431, 198] on input "ЕК6795978" at bounding box center [510, 197] width 173 height 22
type input "EK6795978"
click at [764, 24] on span "Save" at bounding box center [764, 22] width 18 height 11
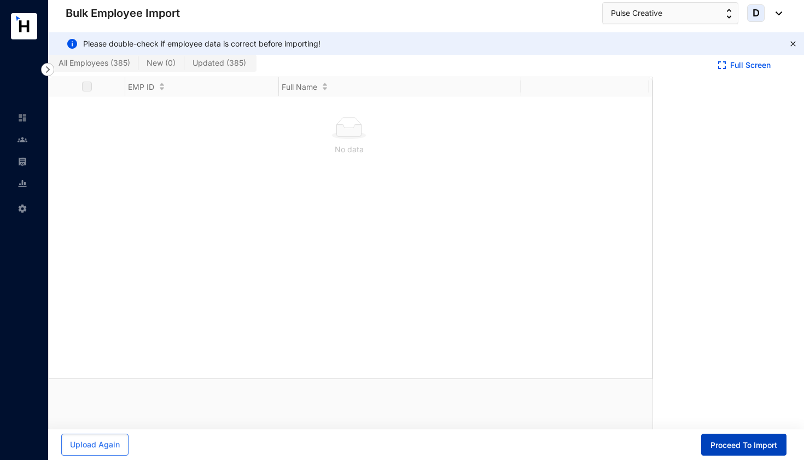
click at [735, 444] on span "Proceed To Import" at bounding box center [744, 444] width 67 height 11
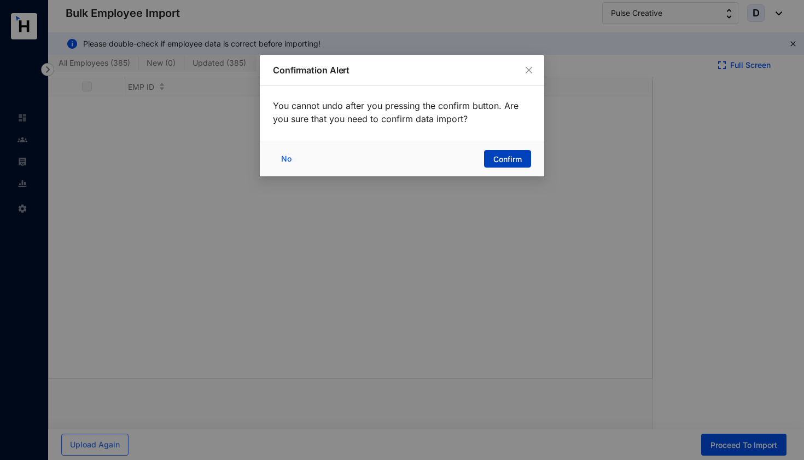
click at [514, 158] on span "Confirm" at bounding box center [508, 159] width 28 height 11
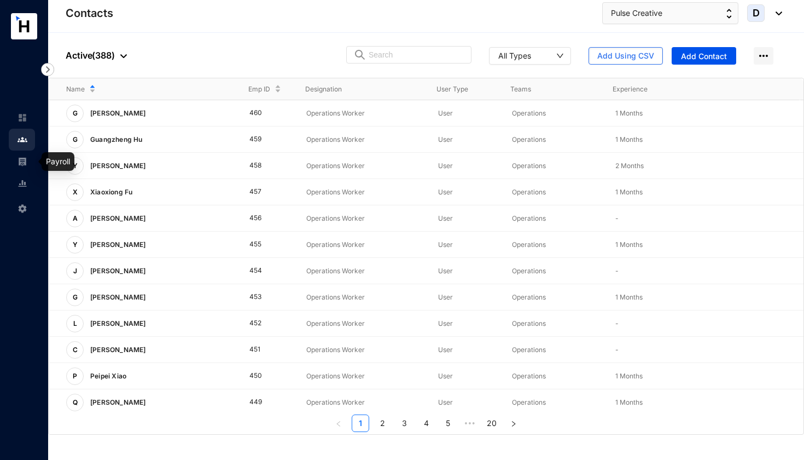
click at [23, 165] on img at bounding box center [23, 162] width 10 height 10
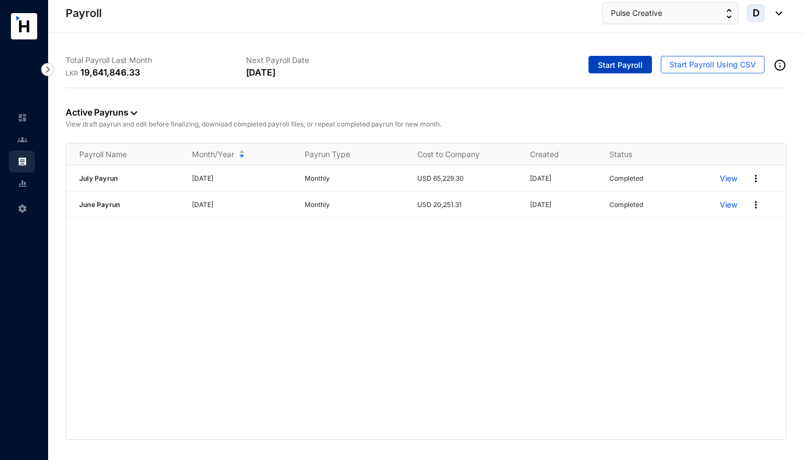
click at [617, 67] on span "Start Payroll" at bounding box center [620, 65] width 45 height 11
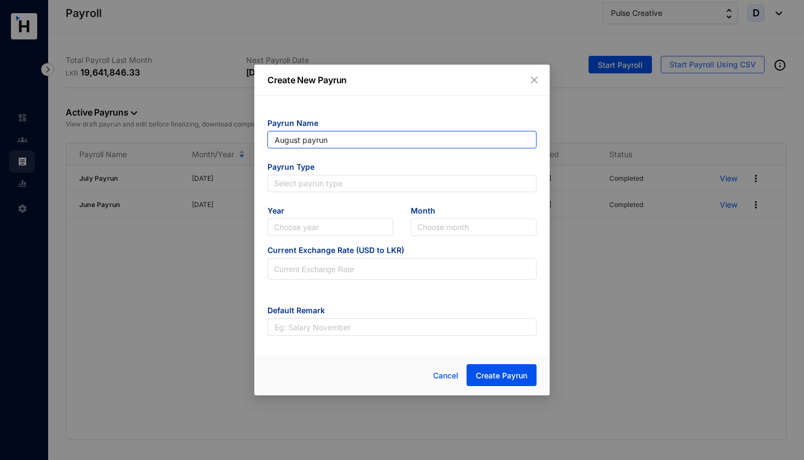
click at [307, 140] on input "August payrun" at bounding box center [402, 140] width 269 height 18
type input "[PERSON_NAME]"
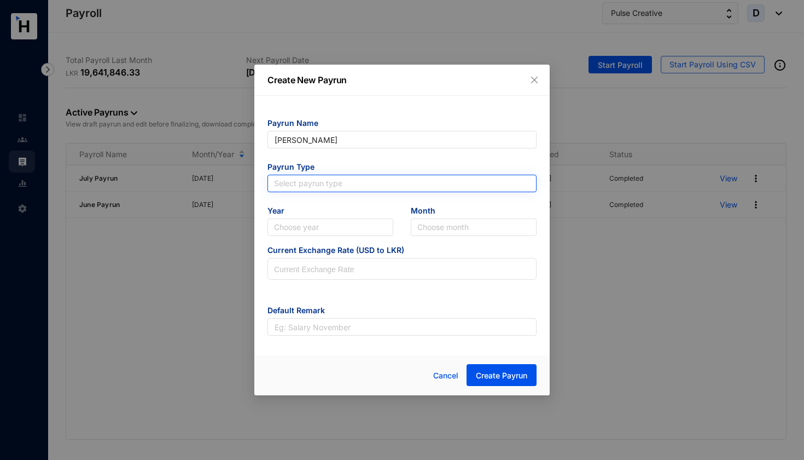
type input "[PERSON_NAME]"
click at [309, 182] on input "search" at bounding box center [402, 183] width 256 height 16
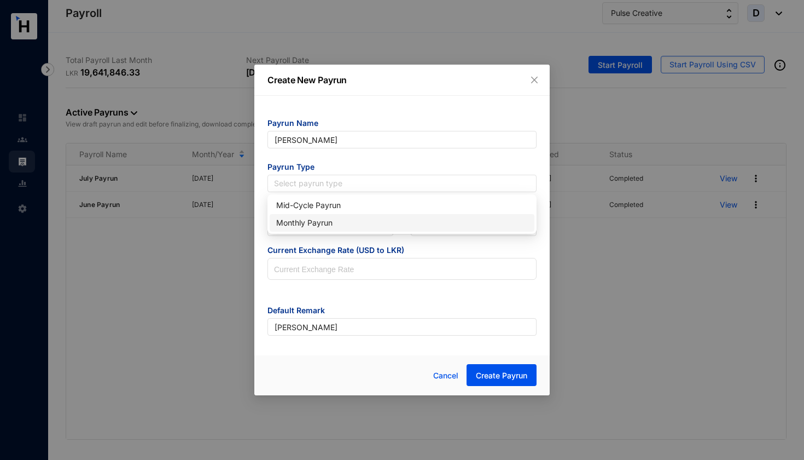
click at [309, 224] on div "Monthly Payrun" at bounding box center [402, 223] width 252 height 12
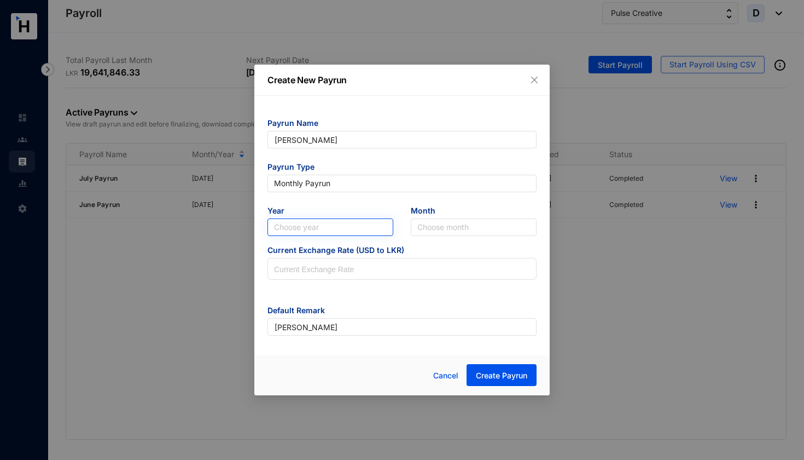
click at [309, 226] on input "search" at bounding box center [330, 227] width 113 height 16
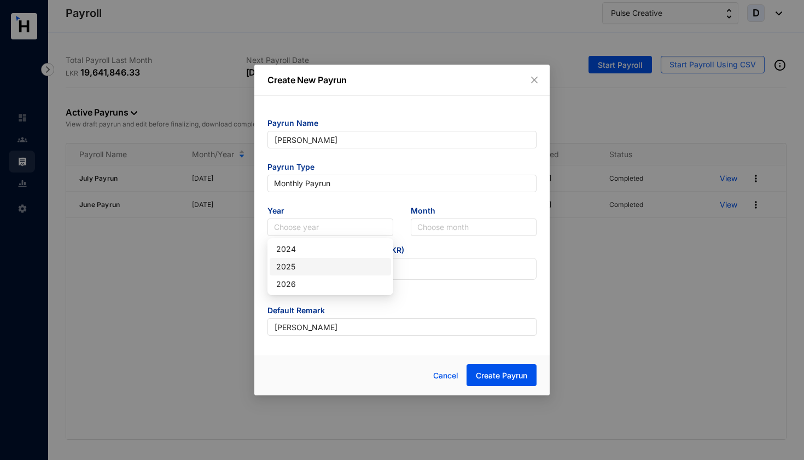
click at [304, 261] on div "2025" at bounding box center [330, 266] width 108 height 12
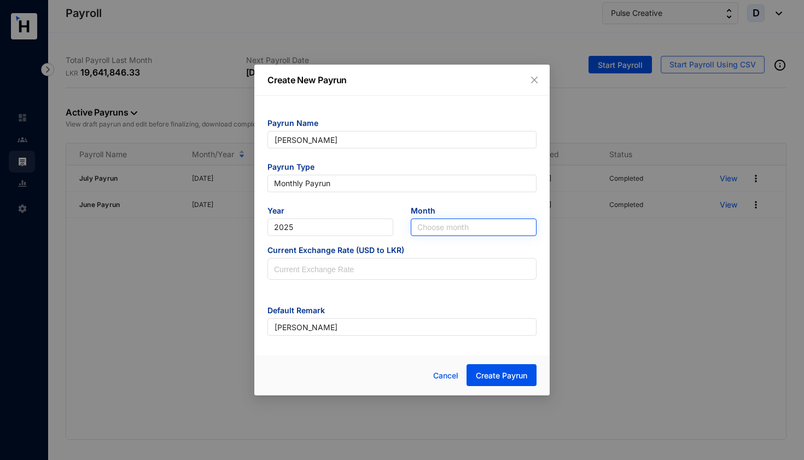
click at [435, 226] on input "search" at bounding box center [474, 227] width 113 height 16
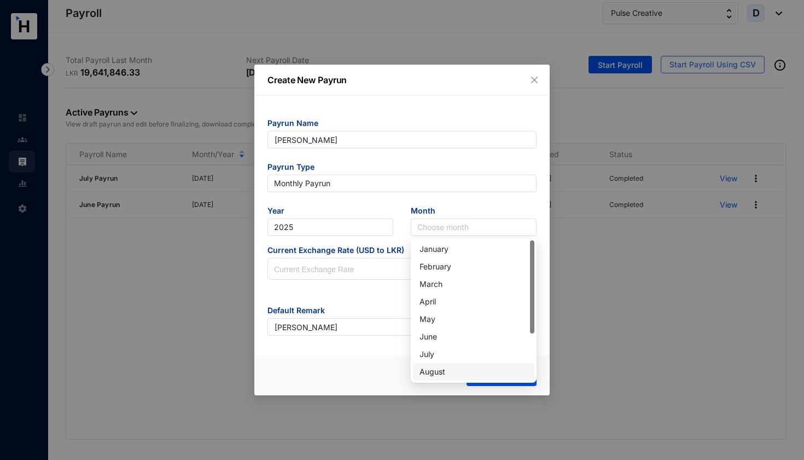
click at [435, 368] on div "August" at bounding box center [474, 372] width 108 height 12
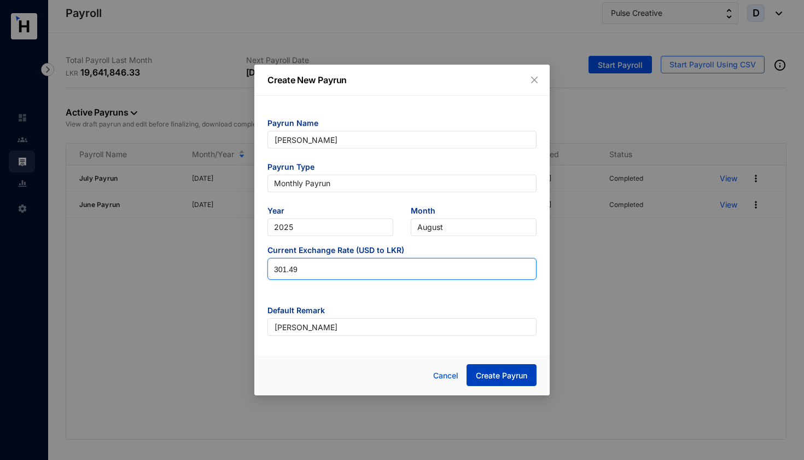
type input "301.49"
click at [497, 377] on span "Create Payrun" at bounding box center [501, 375] width 51 height 11
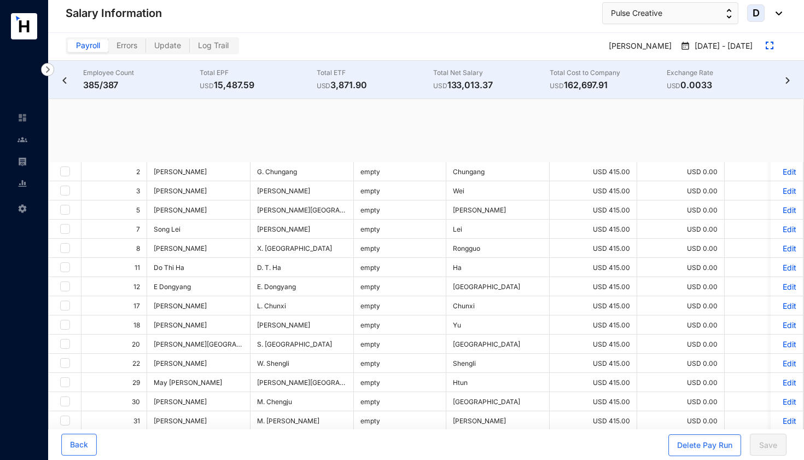
checkbox input "true"
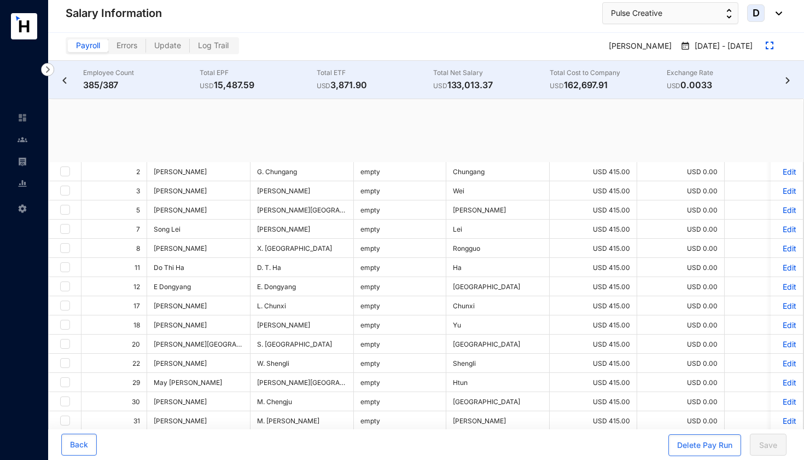
checkbox input "true"
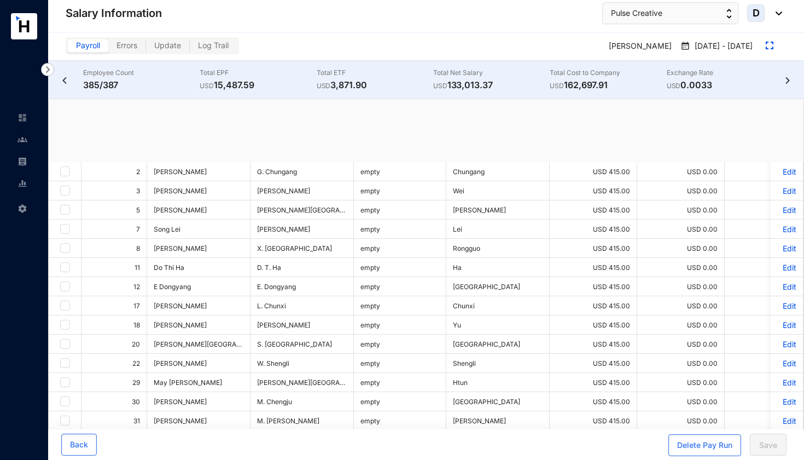
checkbox input "true"
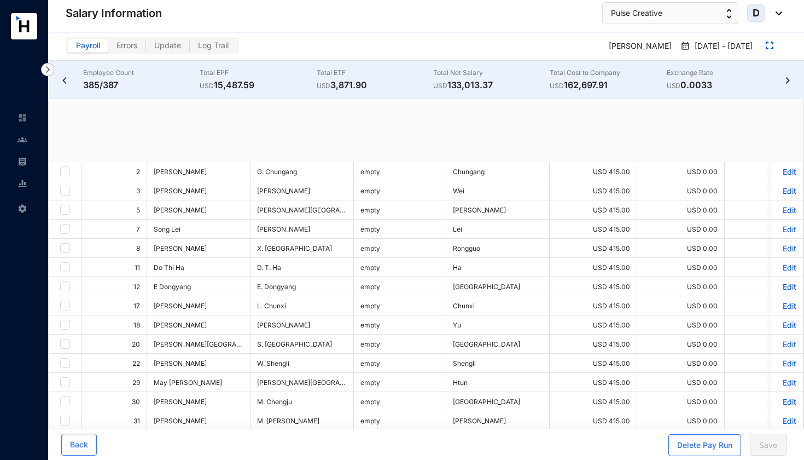
checkbox input "true"
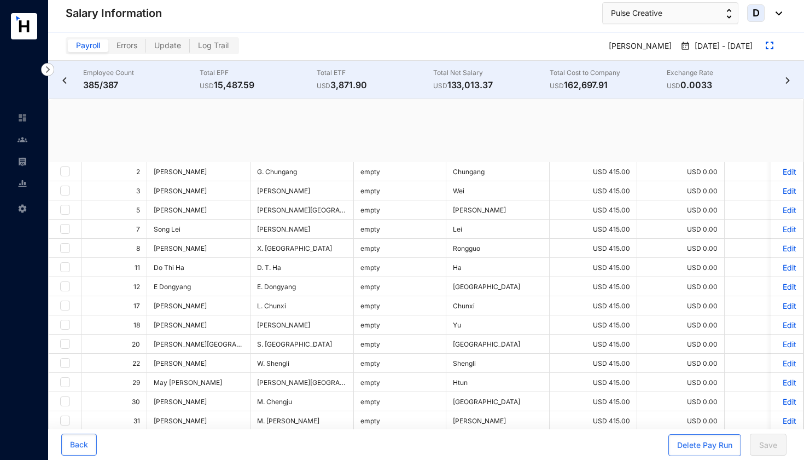
checkbox input "true"
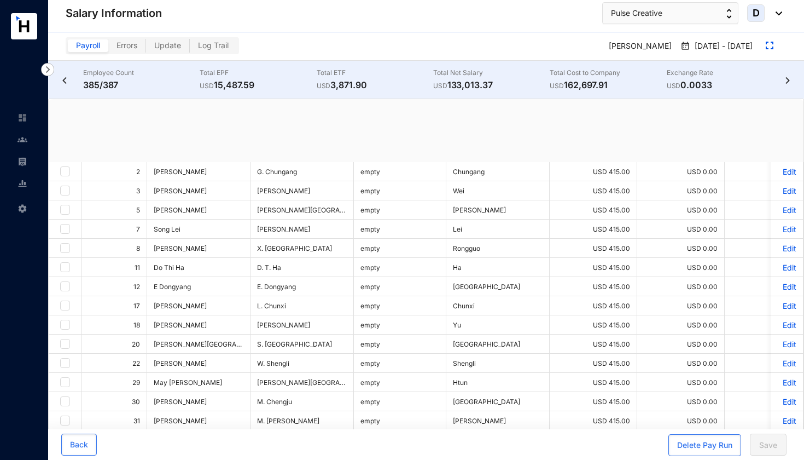
checkbox input "true"
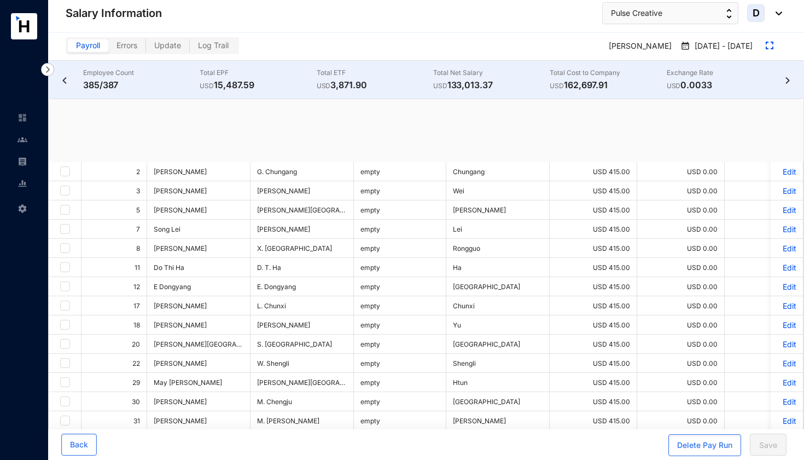
checkbox input "true"
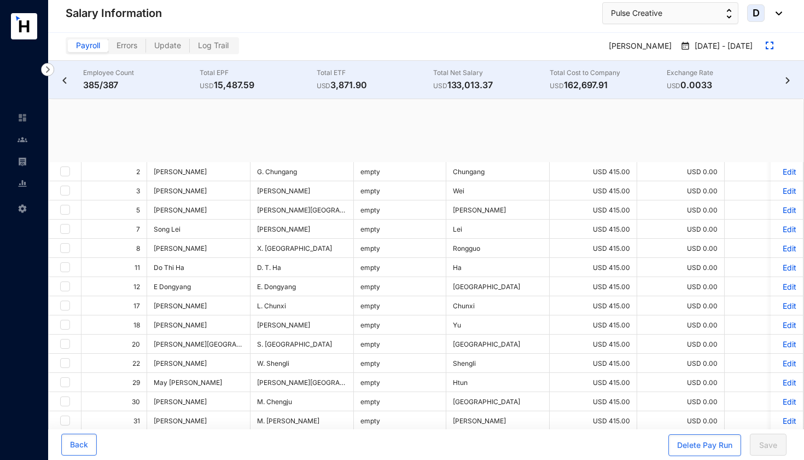
checkbox input "true"
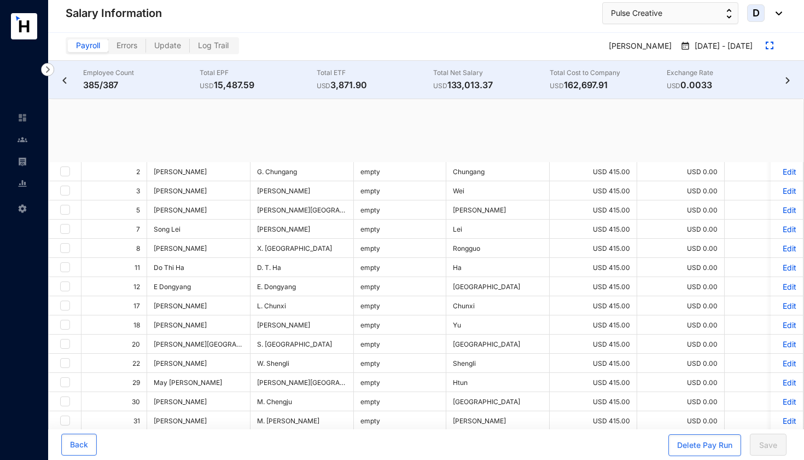
checkbox input "true"
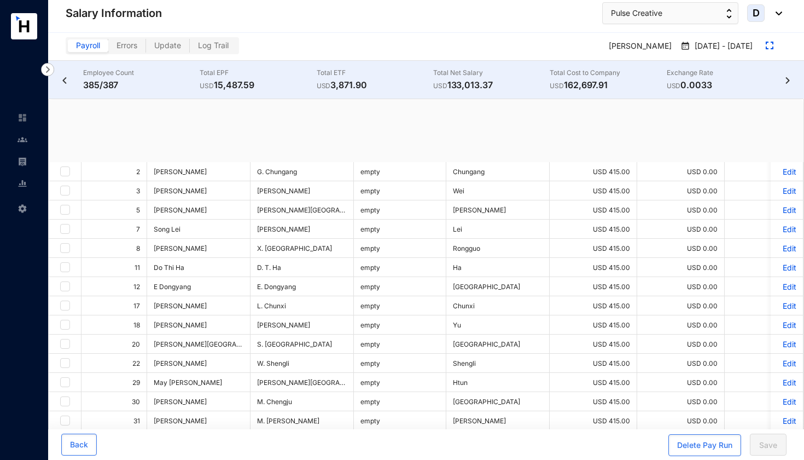
checkbox input "true"
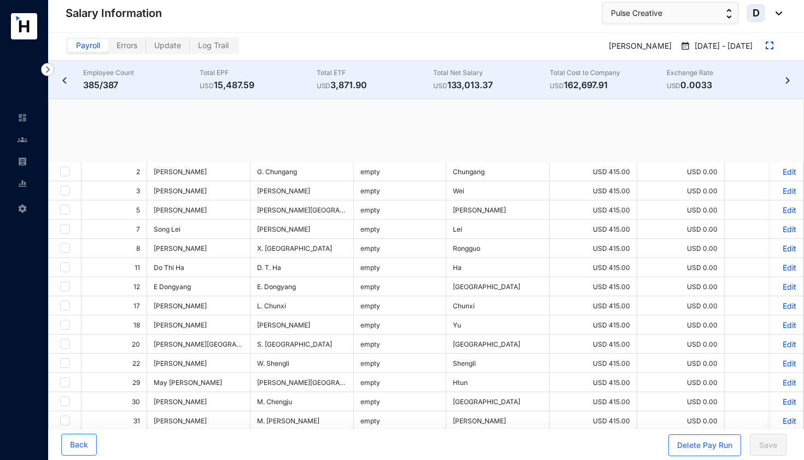
checkbox input "true"
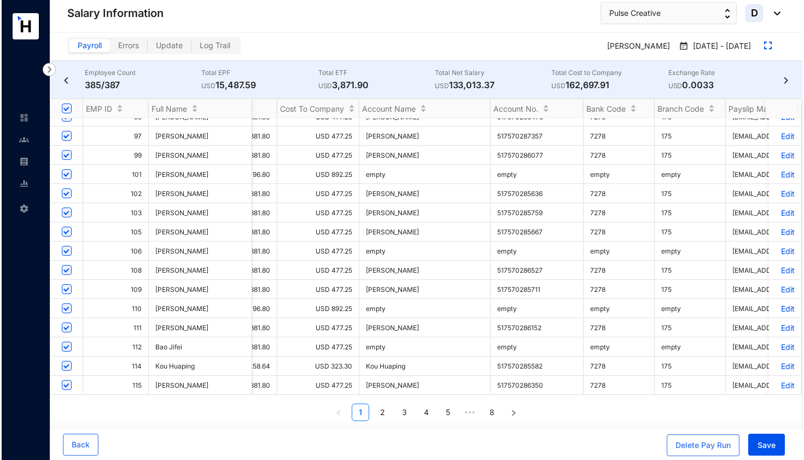
scroll to position [686, 777]
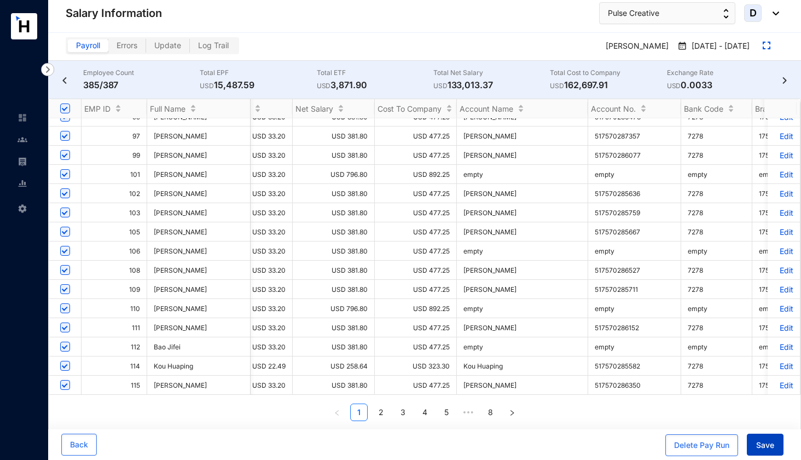
click at [760, 447] on span "Save" at bounding box center [765, 444] width 18 height 11
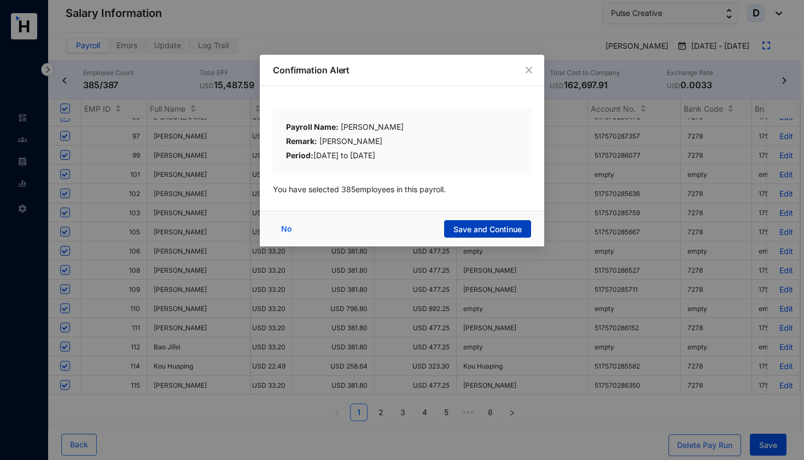
click at [501, 228] on span "Save and Continue" at bounding box center [488, 229] width 68 height 11
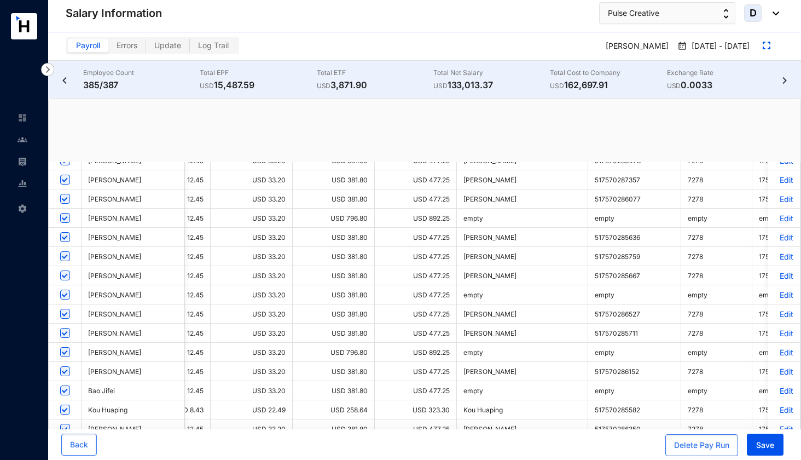
scroll to position [0, 0]
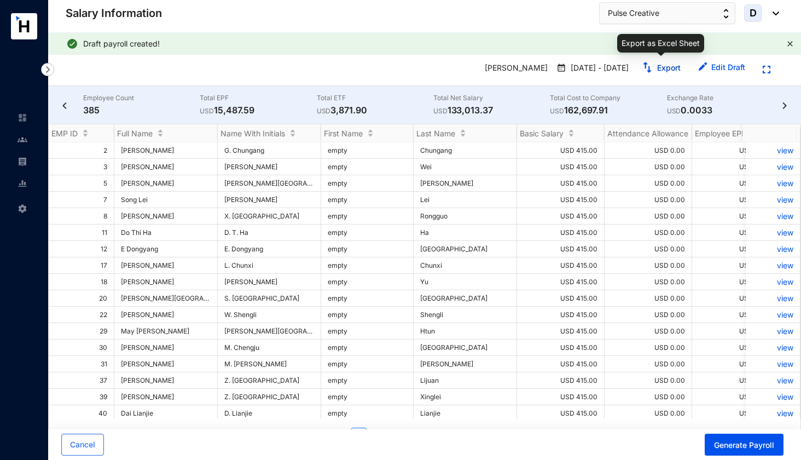
click at [656, 68] on button "Export" at bounding box center [661, 68] width 56 height 18
click at [22, 118] on img at bounding box center [23, 118] width 10 height 10
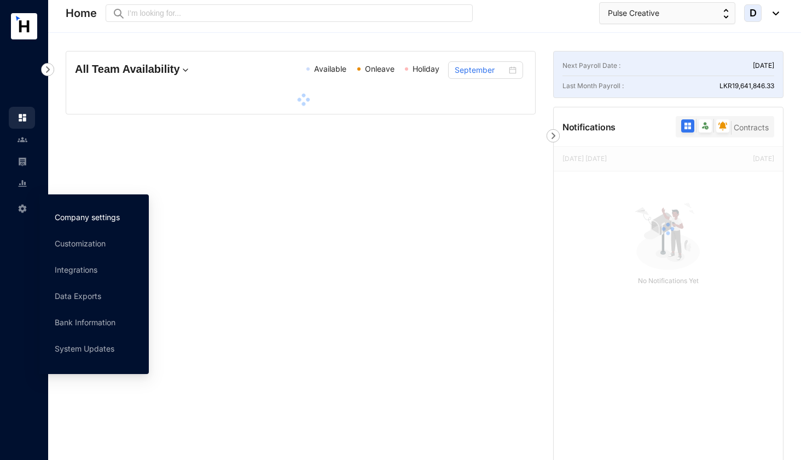
click at [70, 215] on link "Company settings" at bounding box center [87, 216] width 65 height 9
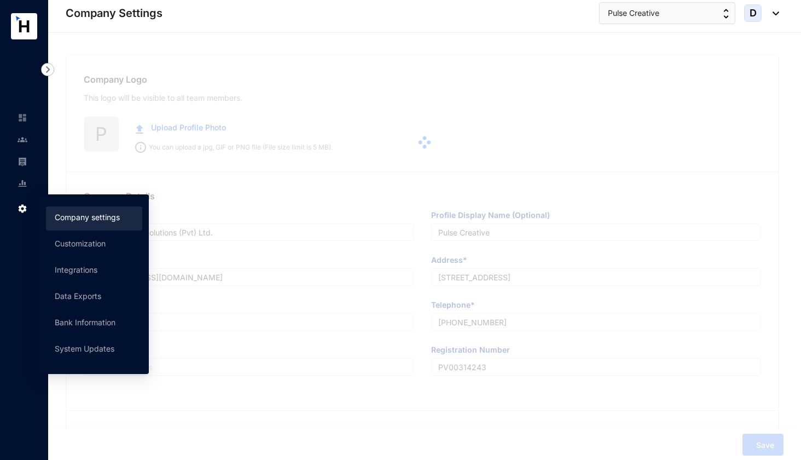
type input "Pulse Creative Solutions (Pvt) Ltd."
type input "Pulse Creative"
type input "[EMAIL_ADDRESS][DOMAIN_NAME]"
type input "Level 26, East Tower, World Trade Center, Echelon Square, Colombo 01, Sri Lanka"
type input "+94777905717"
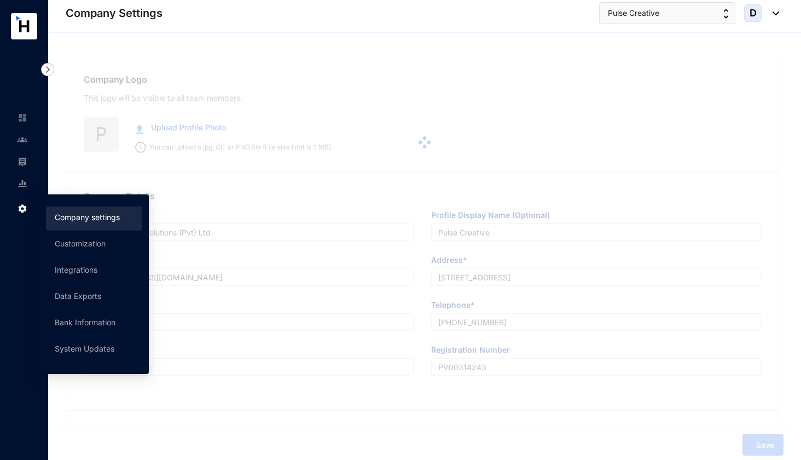
type input "PV00314243"
type input "A"
type input "59949"
type input "9"
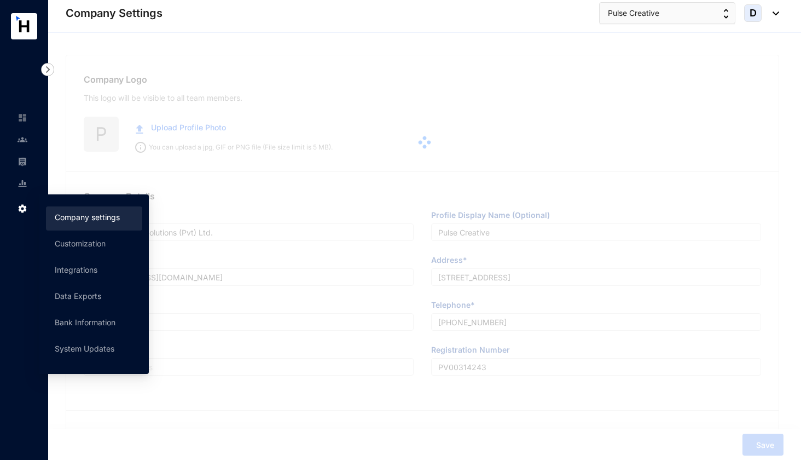
radio input "true"
checkbox input "true"
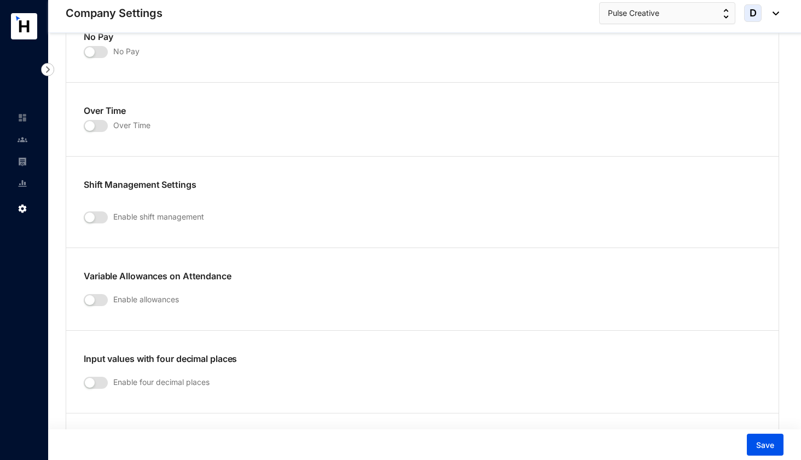
scroll to position [1542, 0]
click at [105, 295] on span "button" at bounding box center [96, 301] width 24 height 12
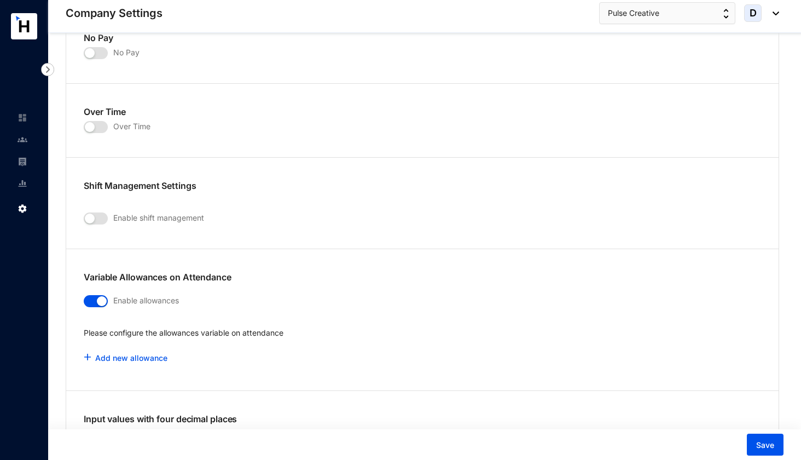
click at [166, 327] on p "Please configure the allowances variable on attendance" at bounding box center [422, 337] width 677 height 20
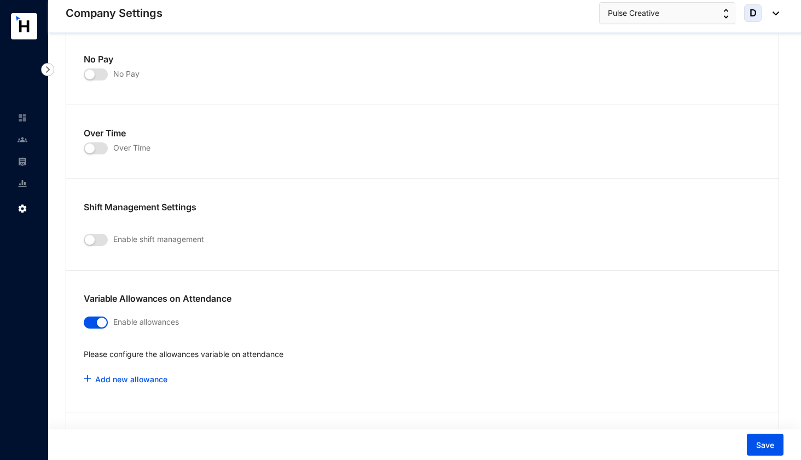
scroll to position [1525, 0]
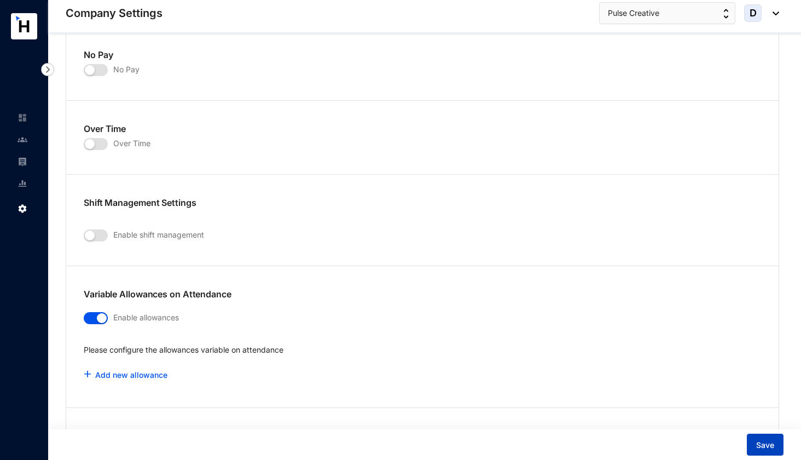
click at [767, 448] on span "Save" at bounding box center [765, 444] width 18 height 11
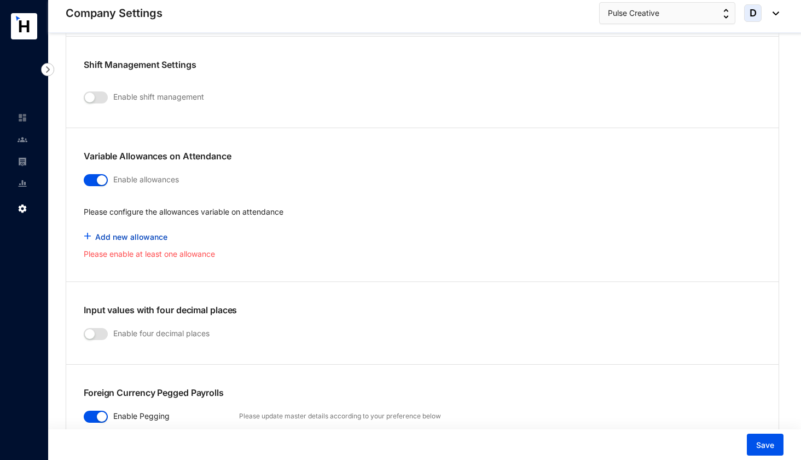
click at [140, 232] on link "Add new allowance" at bounding box center [131, 236] width 72 height 9
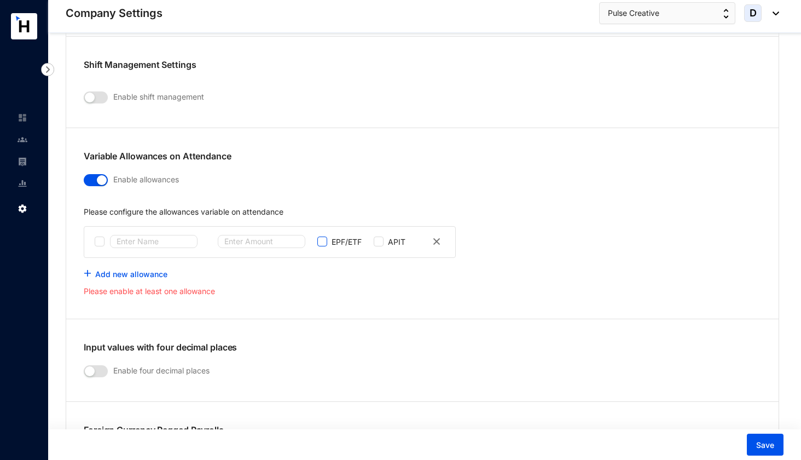
click at [322, 236] on input "checkbox" at bounding box center [322, 241] width 10 height 10
checkbox input "true"
click at [762, 444] on span "Save" at bounding box center [765, 444] width 18 height 11
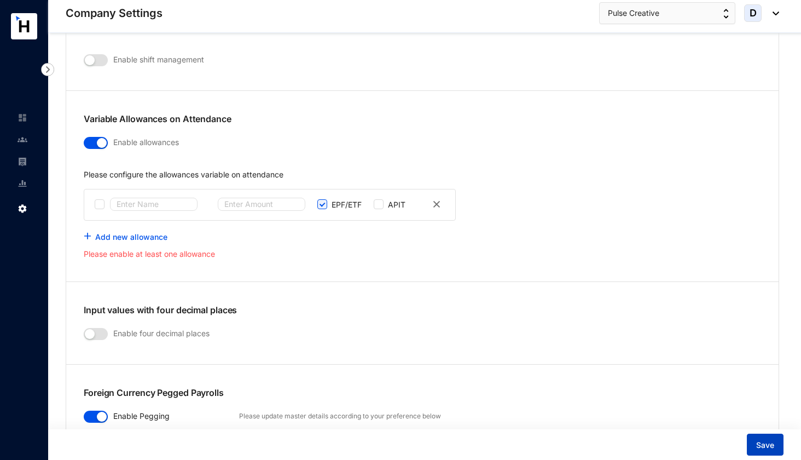
click at [762, 444] on span "Save" at bounding box center [765, 444] width 18 height 11
click at [164, 198] on input "text" at bounding box center [154, 204] width 88 height 13
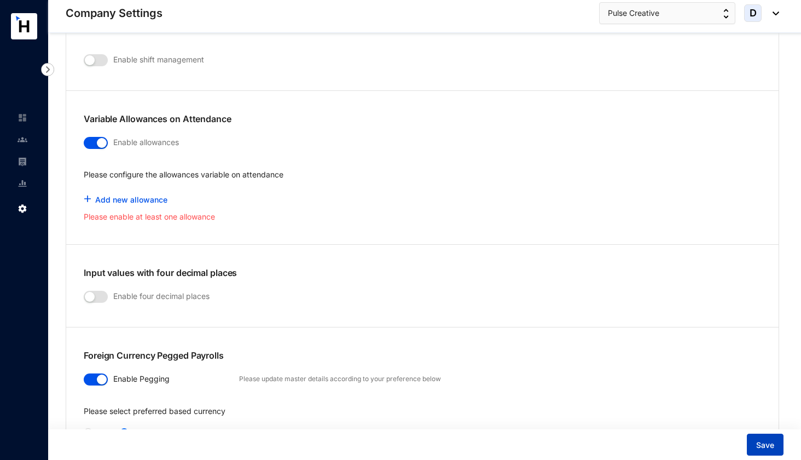
click at [776, 448] on button "Save" at bounding box center [765, 444] width 37 height 22
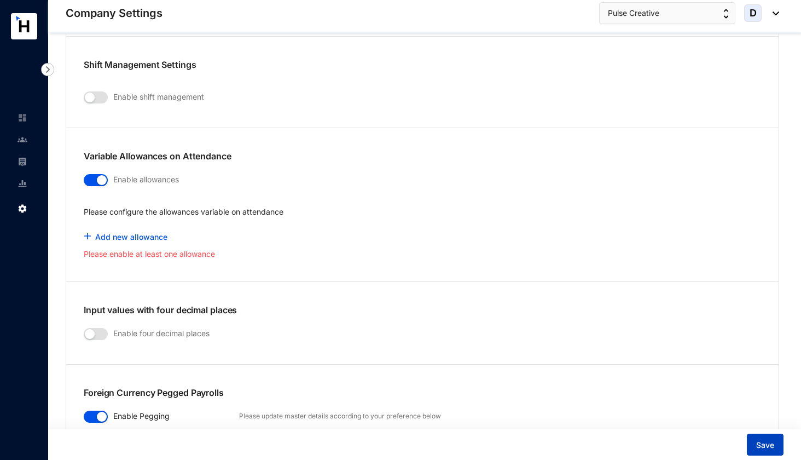
click at [763, 445] on span "Save" at bounding box center [765, 444] width 18 height 11
click at [154, 232] on link "Add new allowance" at bounding box center [131, 236] width 72 height 9
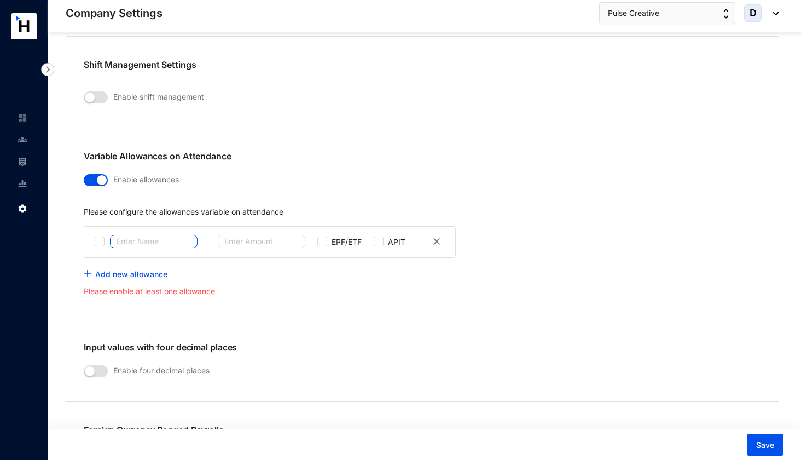
click at [158, 235] on input "text" at bounding box center [154, 241] width 88 height 13
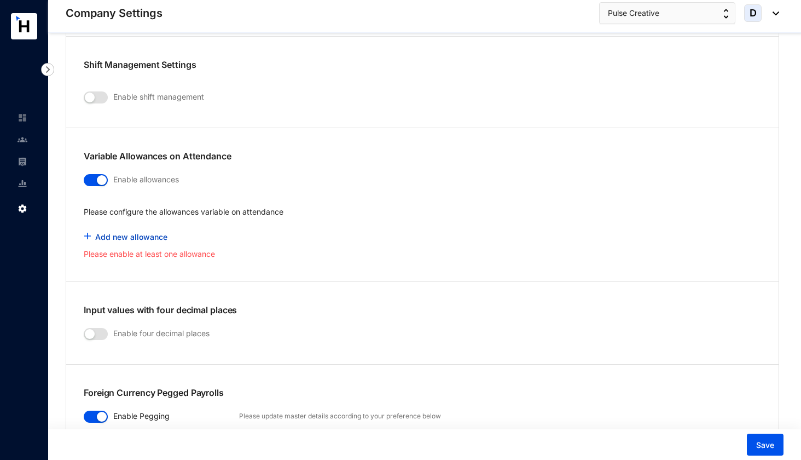
click at [105, 233] on link "Add new allowance" at bounding box center [131, 236] width 72 height 9
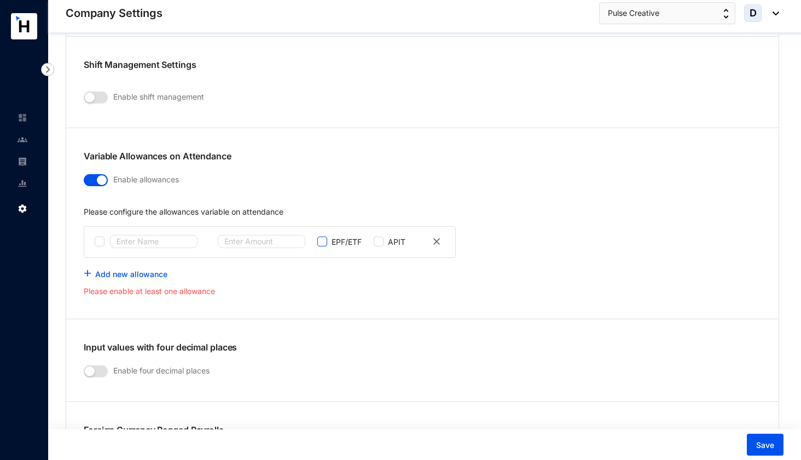
click at [322, 236] on input "checkbox" at bounding box center [322, 241] width 10 height 10
checkbox input "true"
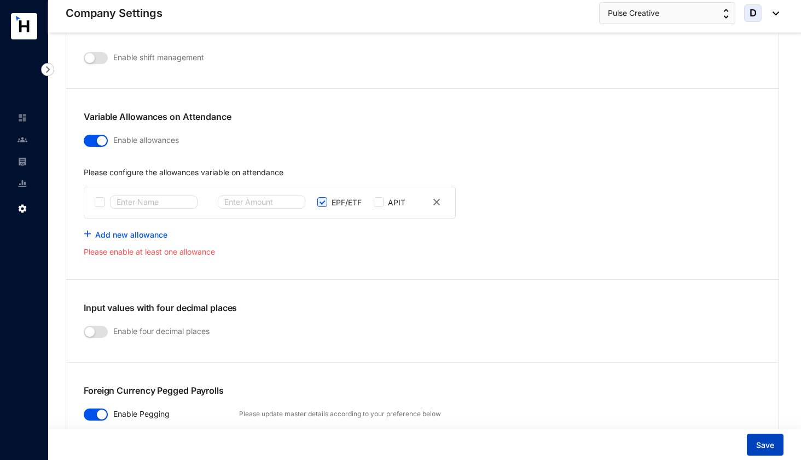
click at [763, 443] on span "Save" at bounding box center [765, 444] width 18 height 11
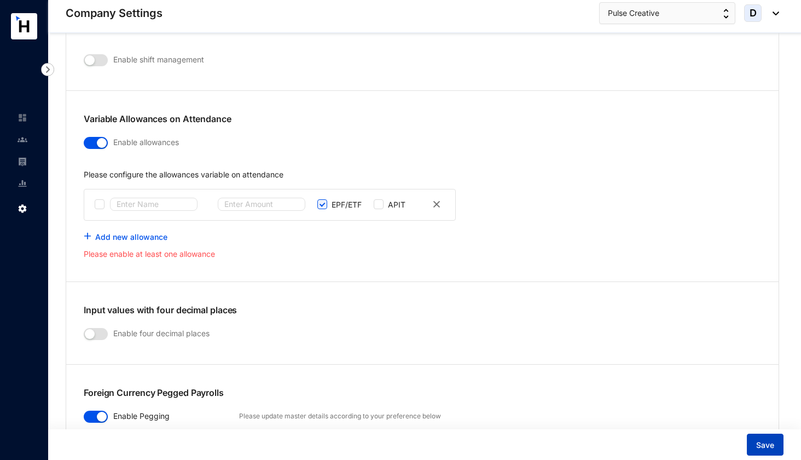
click at [763, 443] on span "Save" at bounding box center [765, 444] width 18 height 11
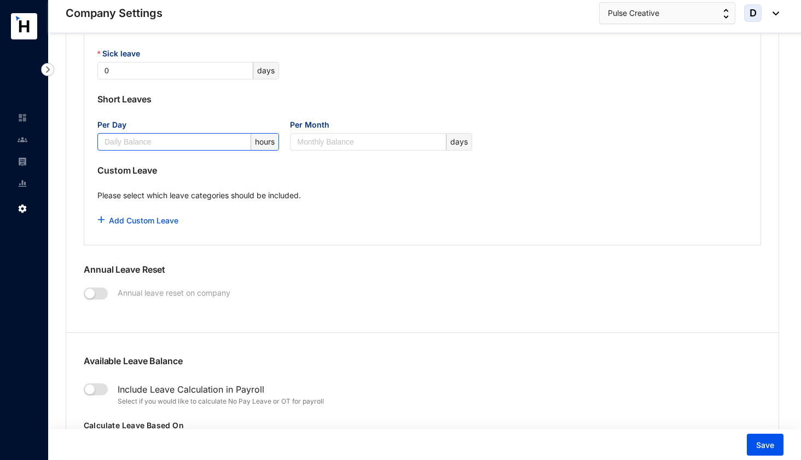
scroll to position [990, 0]
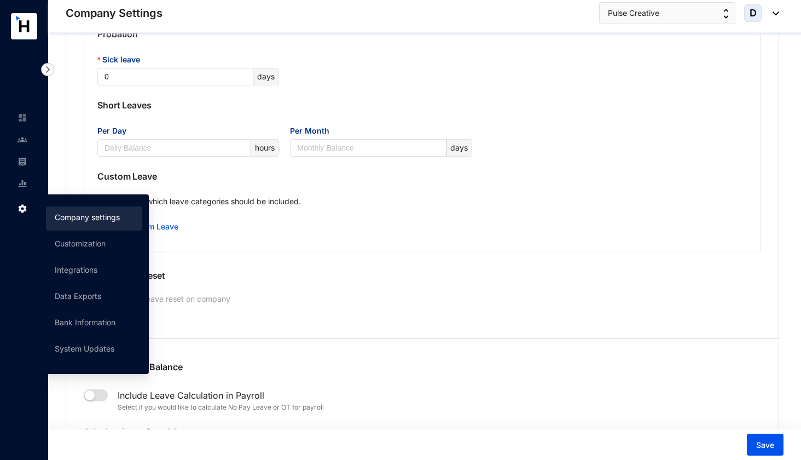
click at [84, 219] on link "Company settings" at bounding box center [87, 216] width 65 height 9
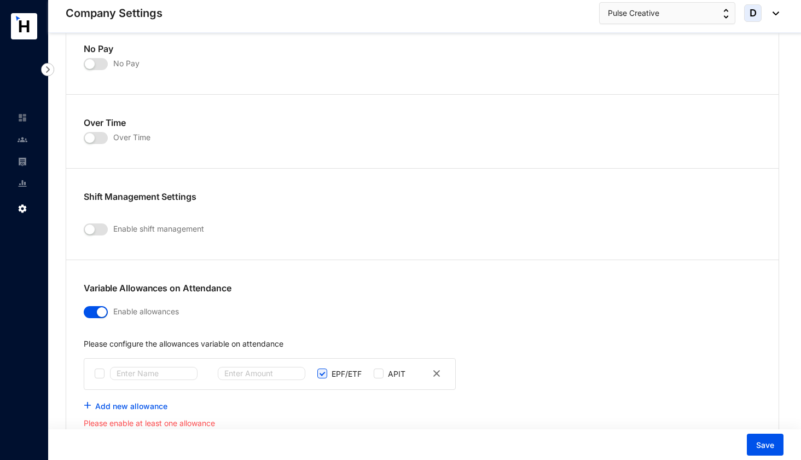
scroll to position [1627, 0]
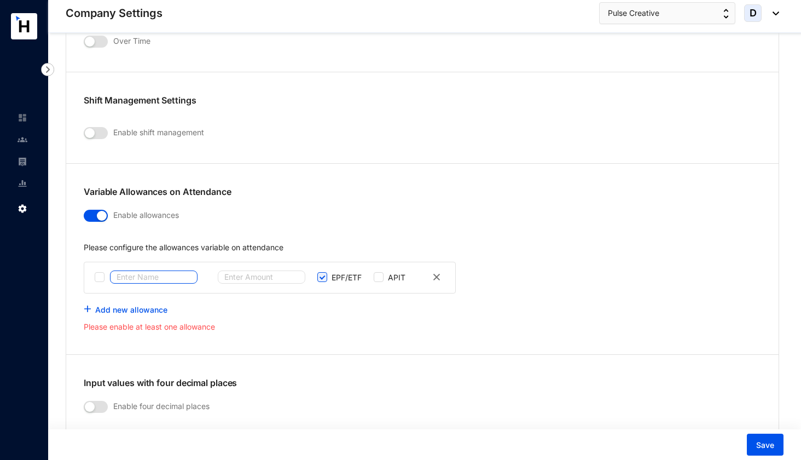
click at [118, 272] on input "text" at bounding box center [154, 276] width 88 height 13
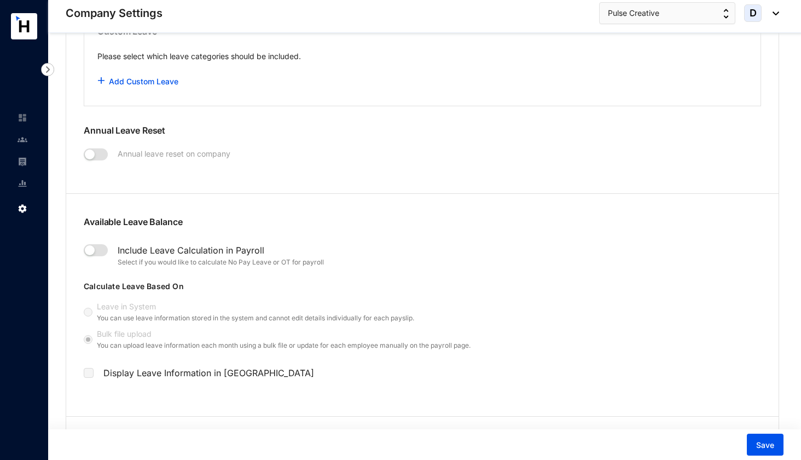
scroll to position [1128, 0]
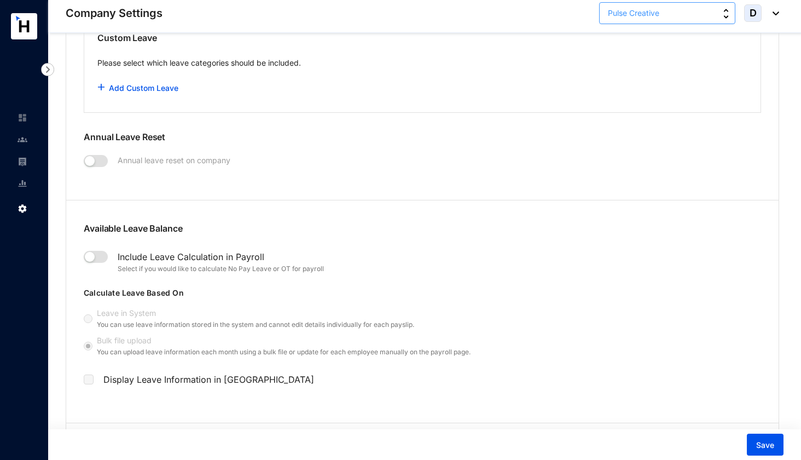
click at [625, 17] on span "Pulse Creative" at bounding box center [633, 13] width 51 height 12
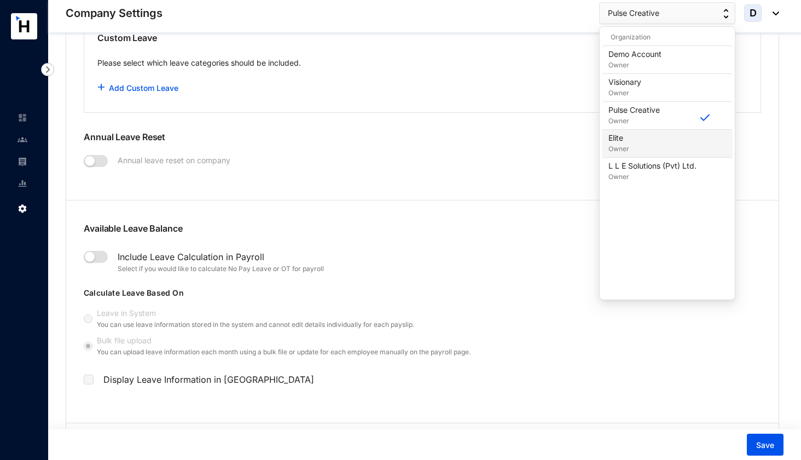
click at [626, 137] on p "Elite" at bounding box center [619, 137] width 21 height 11
